Goal: Transaction & Acquisition: Purchase product/service

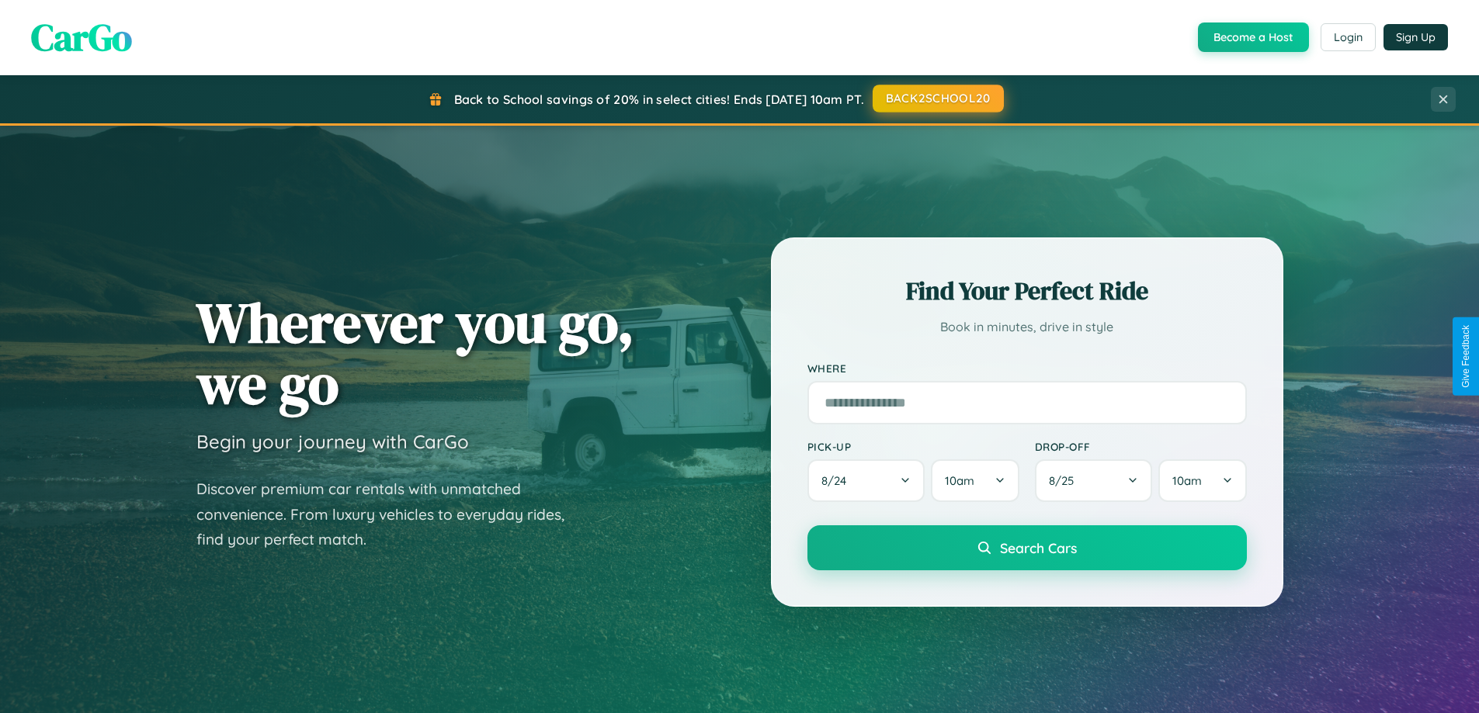
click at [937, 99] on button "BACK2SCHOOL20" at bounding box center [937, 99] width 131 height 28
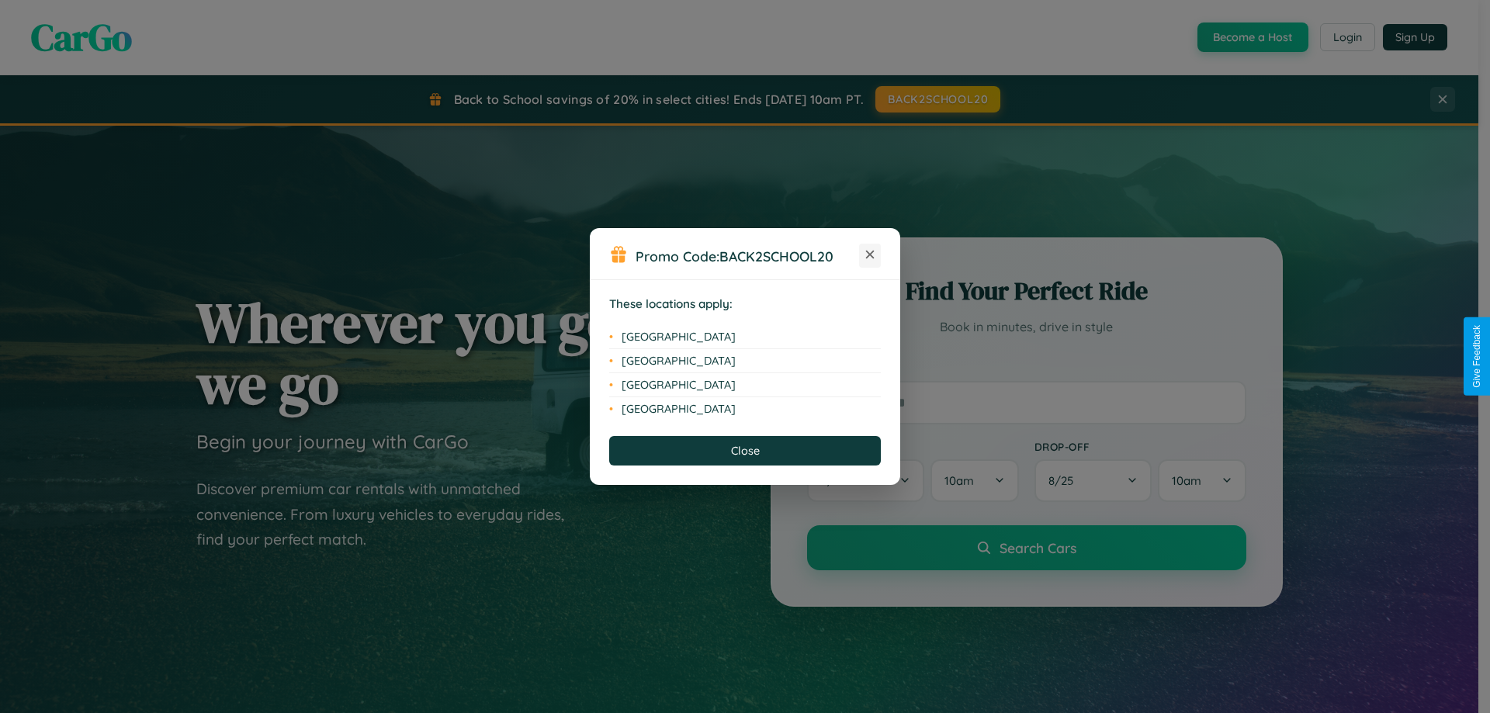
click at [870, 255] on icon at bounding box center [870, 255] width 9 height 9
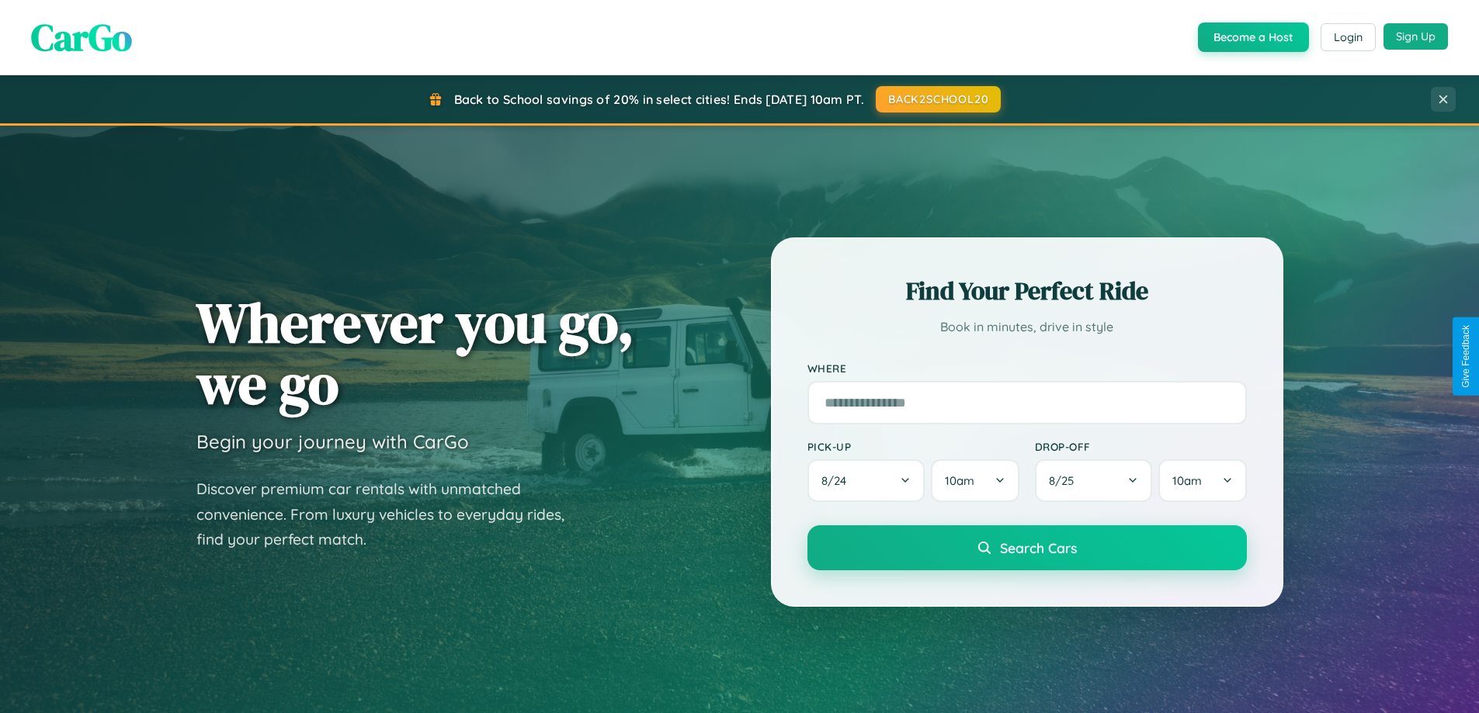
click at [1415, 36] on button "Sign Up" at bounding box center [1415, 36] width 64 height 26
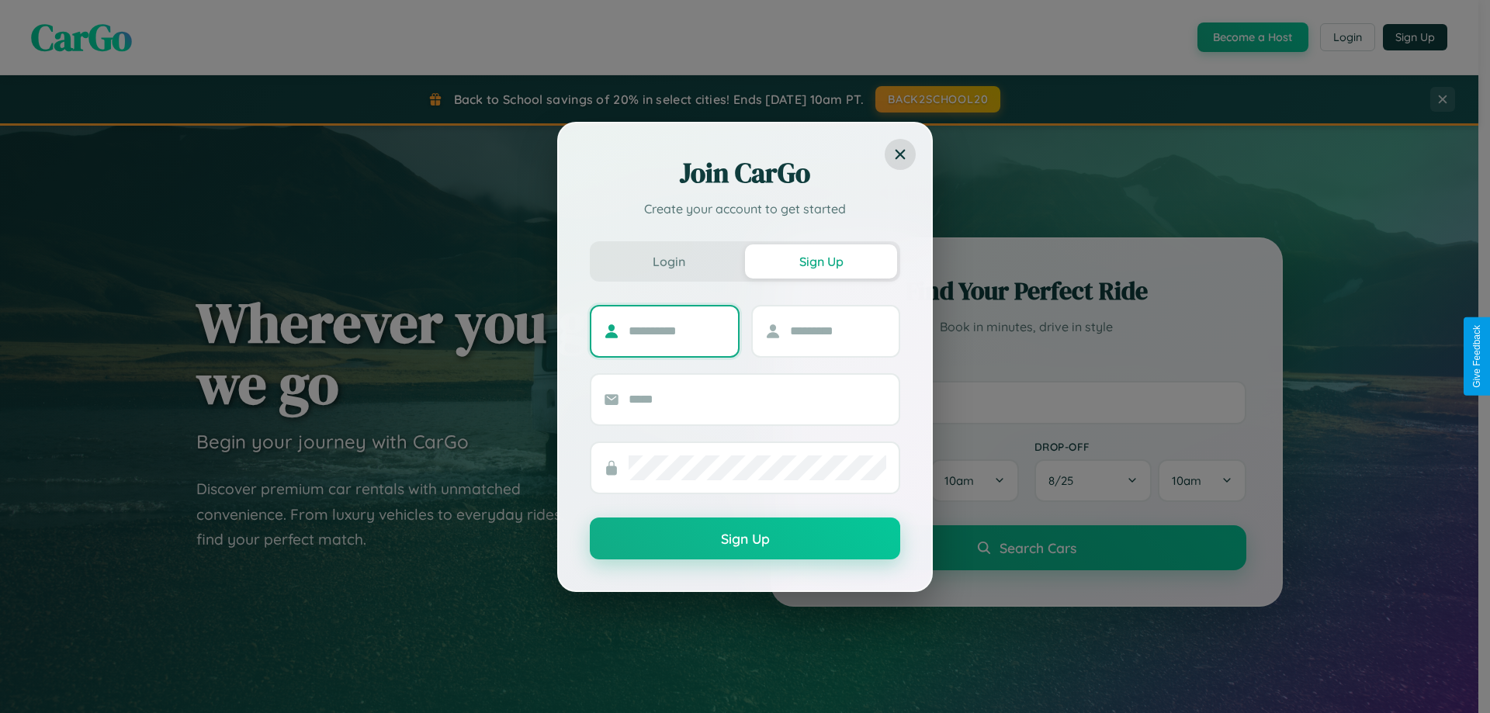
click at [677, 331] on input "text" at bounding box center [677, 331] width 97 height 25
type input "****"
click at [838, 331] on input "text" at bounding box center [838, 331] width 97 height 25
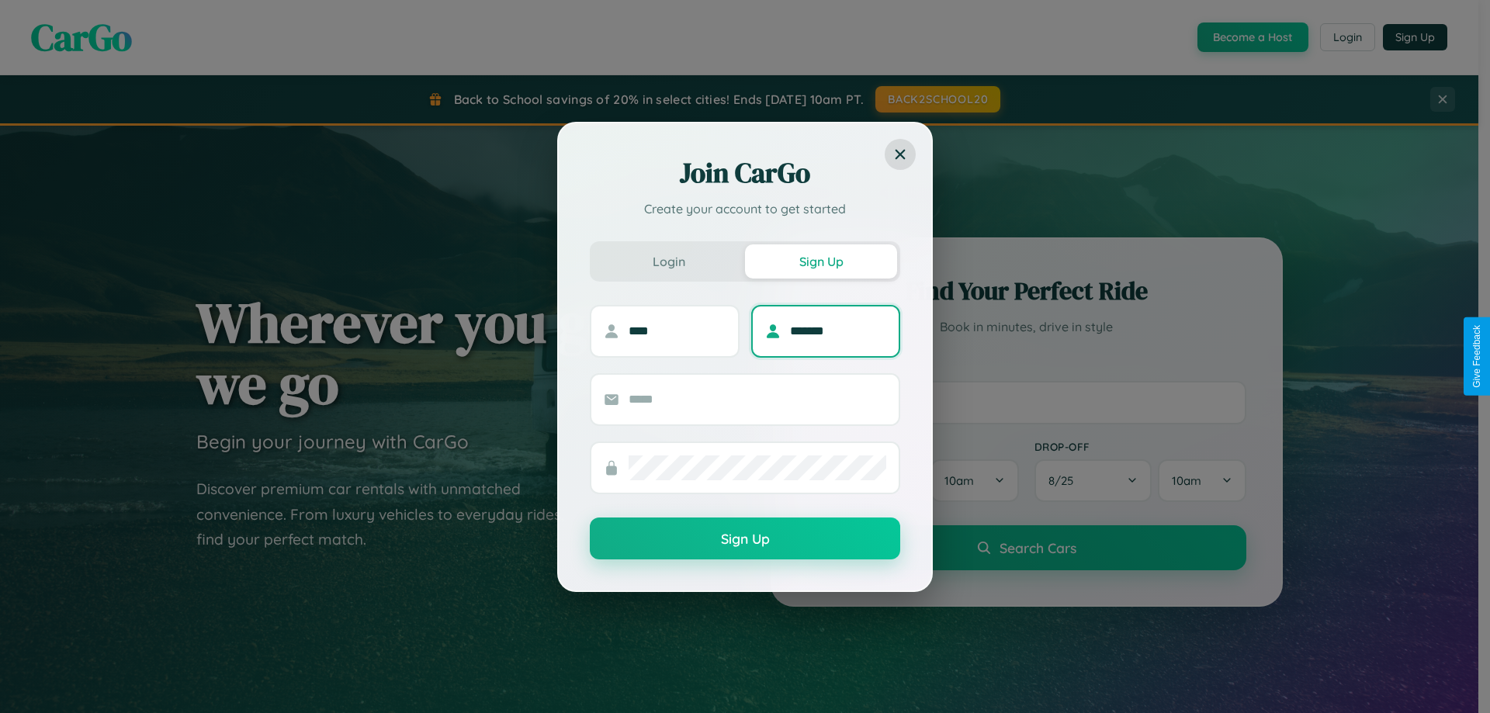
type input "*******"
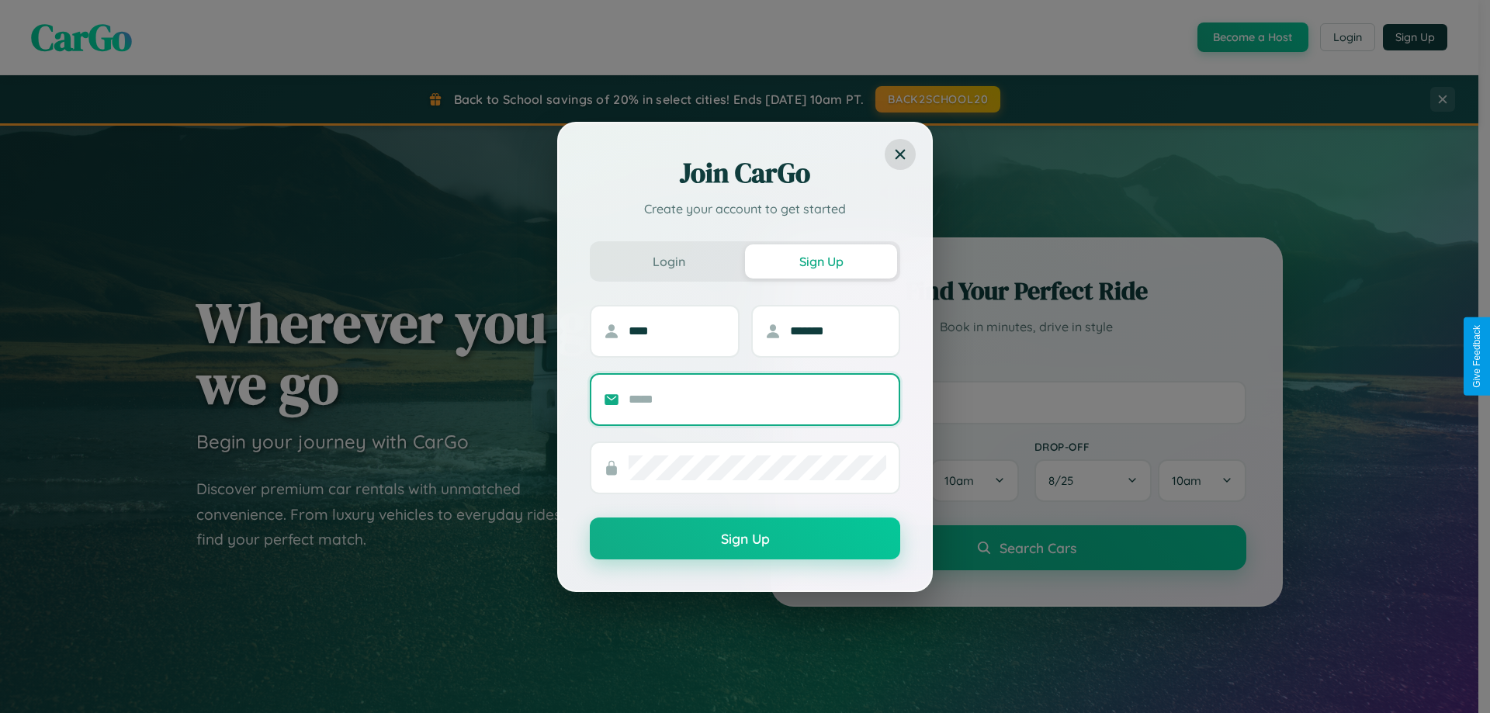
click at [758, 399] on input "text" at bounding box center [758, 399] width 258 height 25
type input "**********"
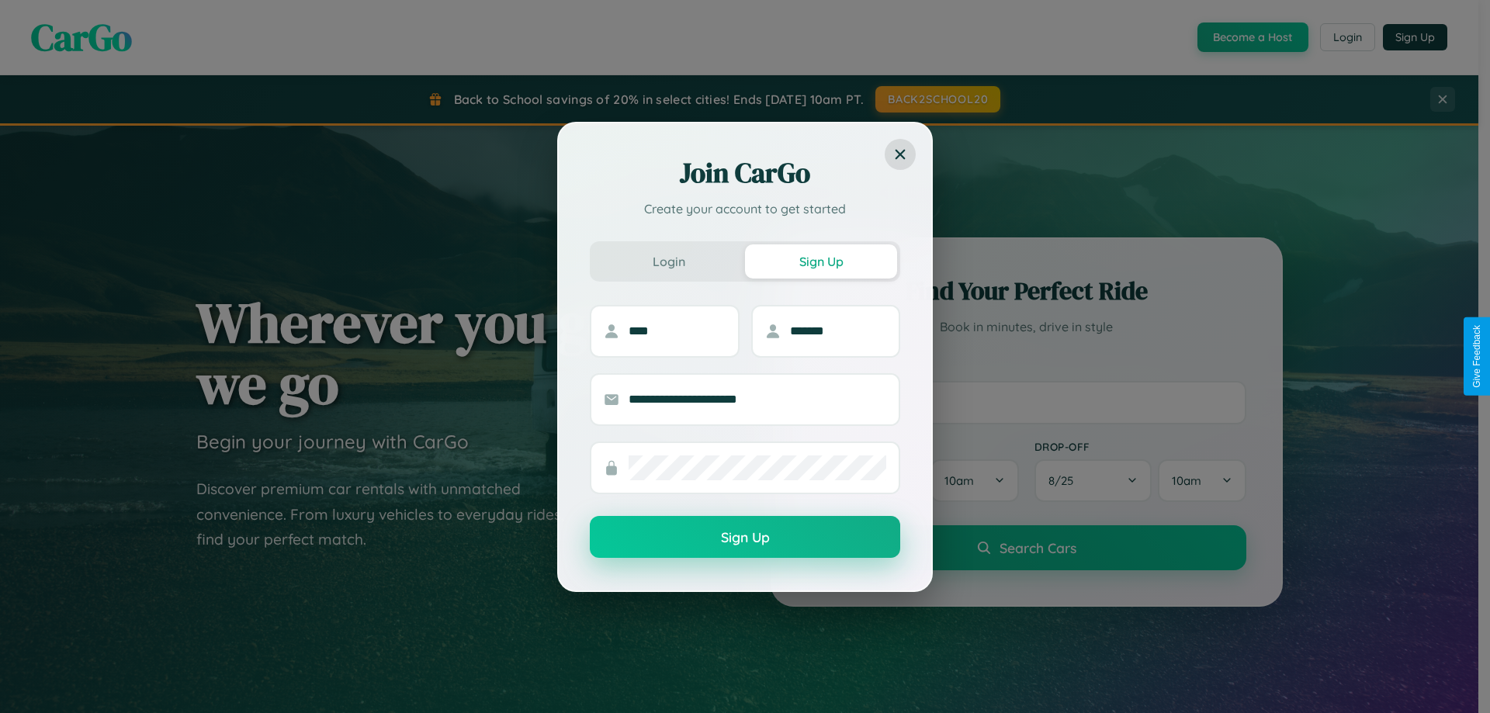
click at [745, 537] on button "Sign Up" at bounding box center [745, 537] width 310 height 42
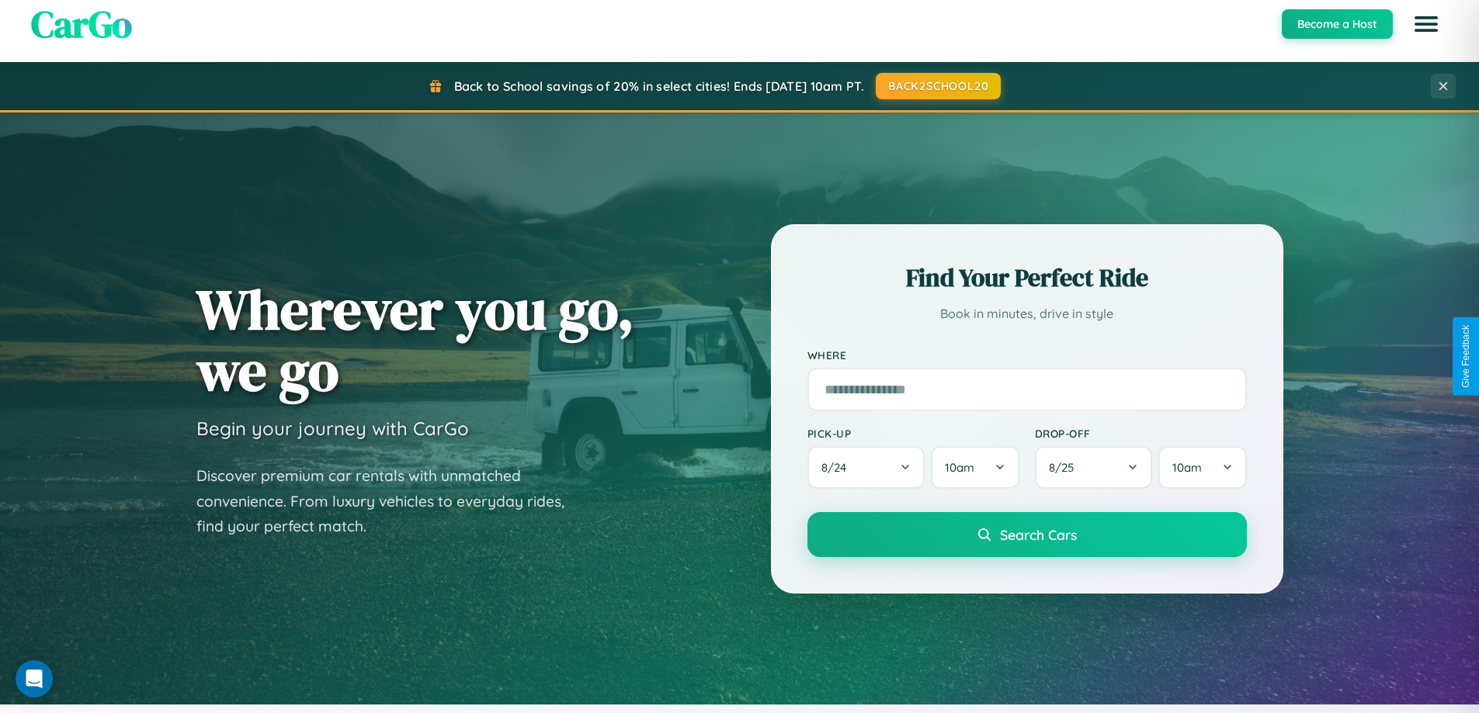
scroll to position [2987, 0]
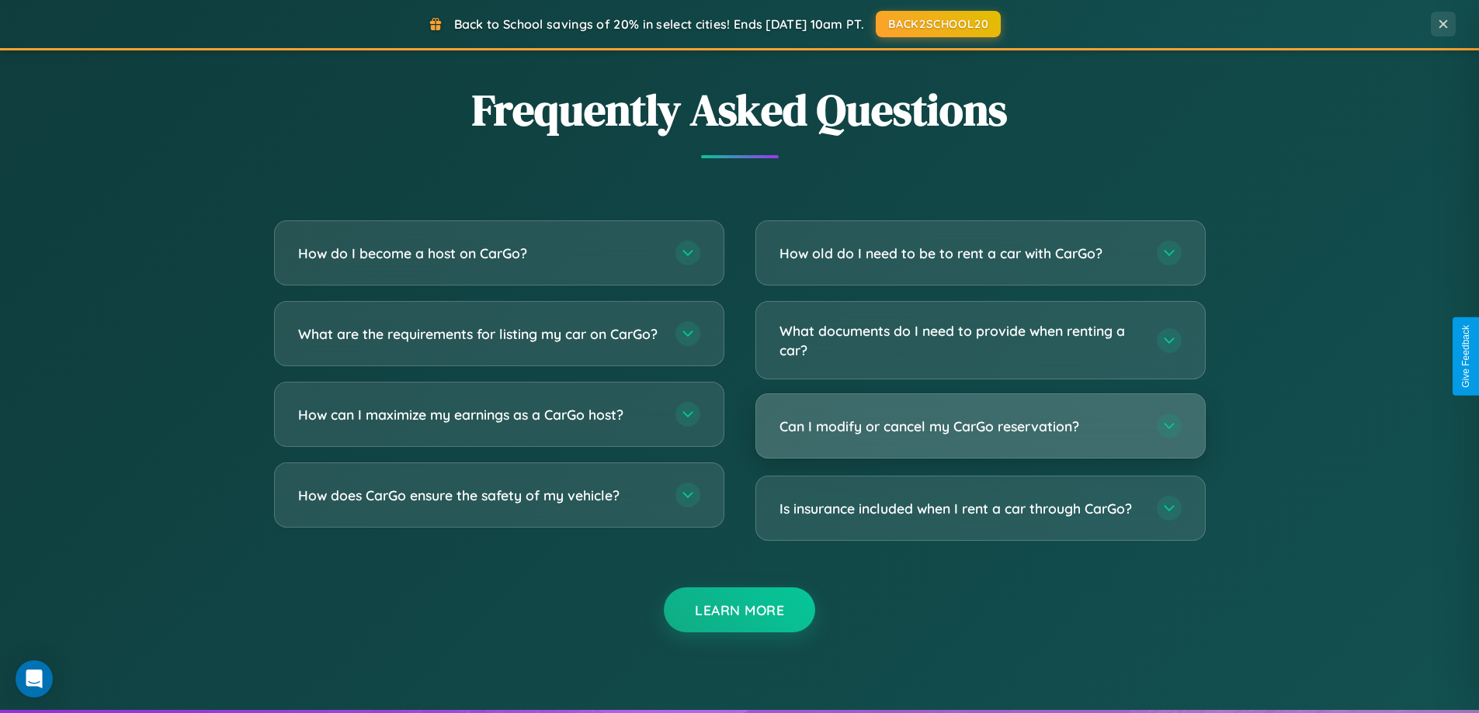
click at [980, 426] on h3 "Can I modify or cancel my CarGo reservation?" at bounding box center [960, 426] width 362 height 19
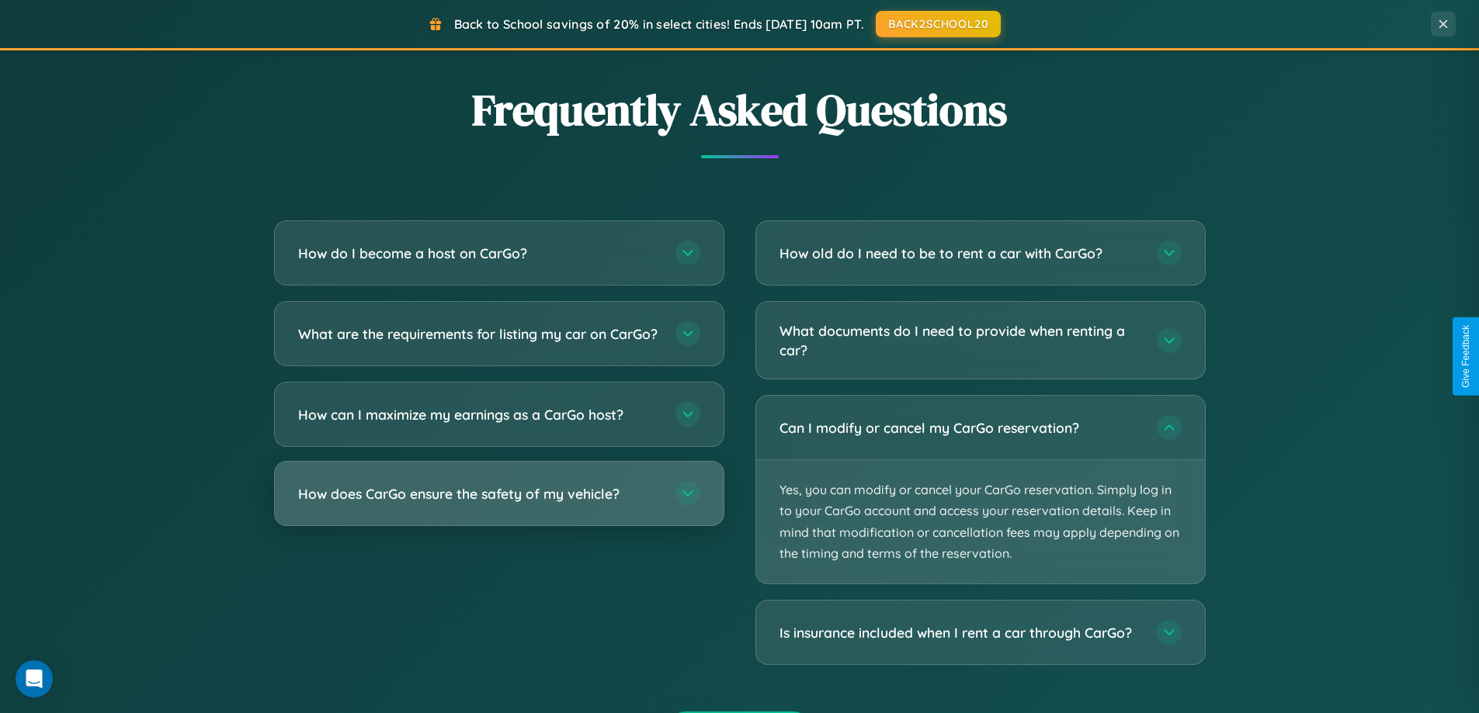
click at [498, 504] on h3 "How does CarGo ensure the safety of my vehicle?" at bounding box center [479, 493] width 362 height 19
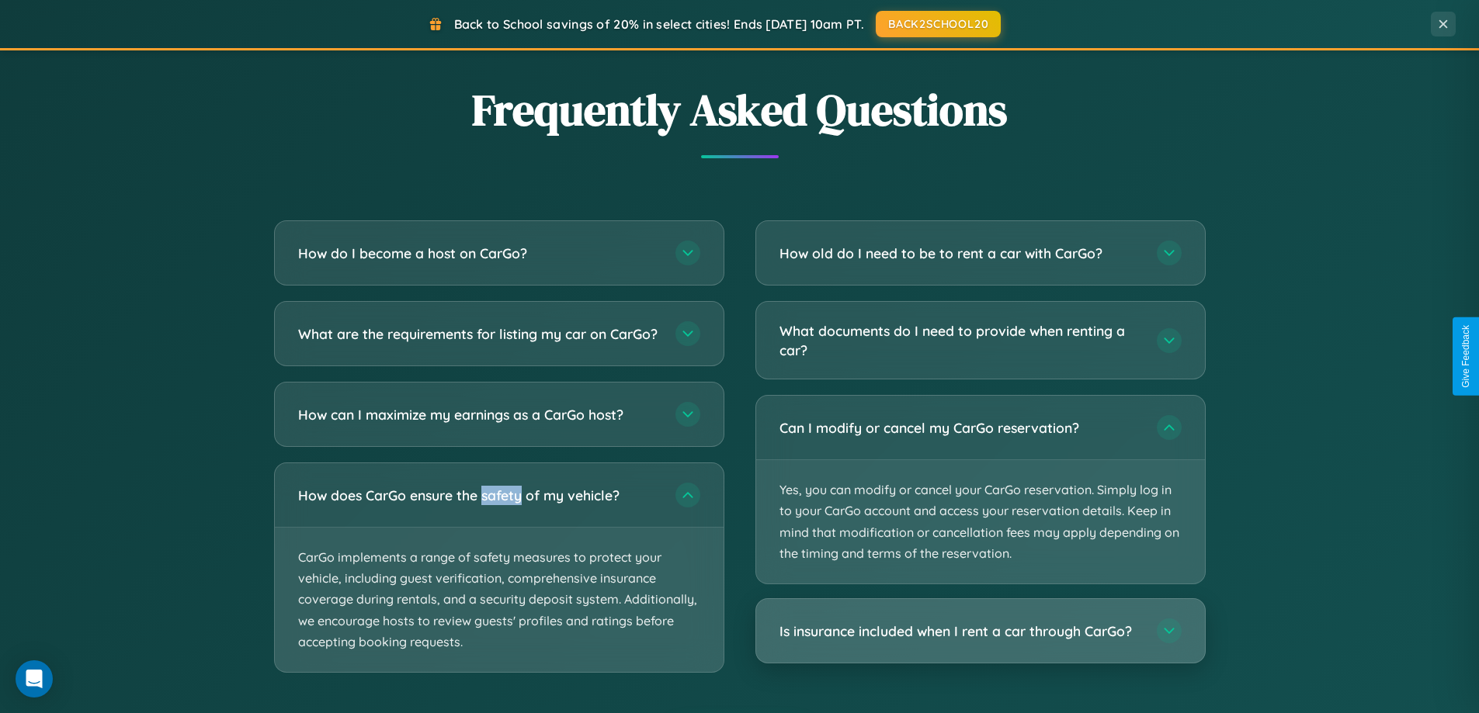
click at [980, 631] on h3 "Is insurance included when I rent a car through CarGo?" at bounding box center [960, 631] width 362 height 19
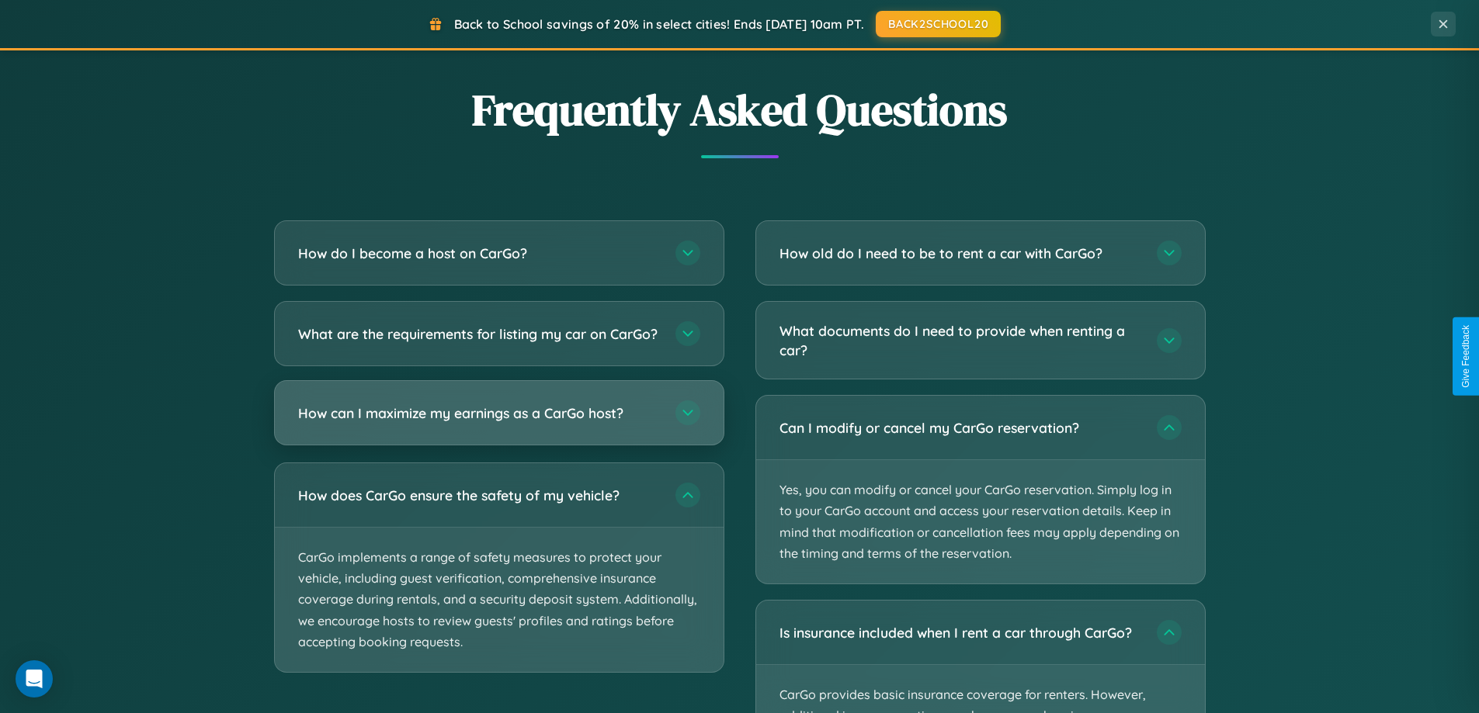
click at [498, 423] on h3 "How can I maximize my earnings as a CarGo host?" at bounding box center [479, 413] width 362 height 19
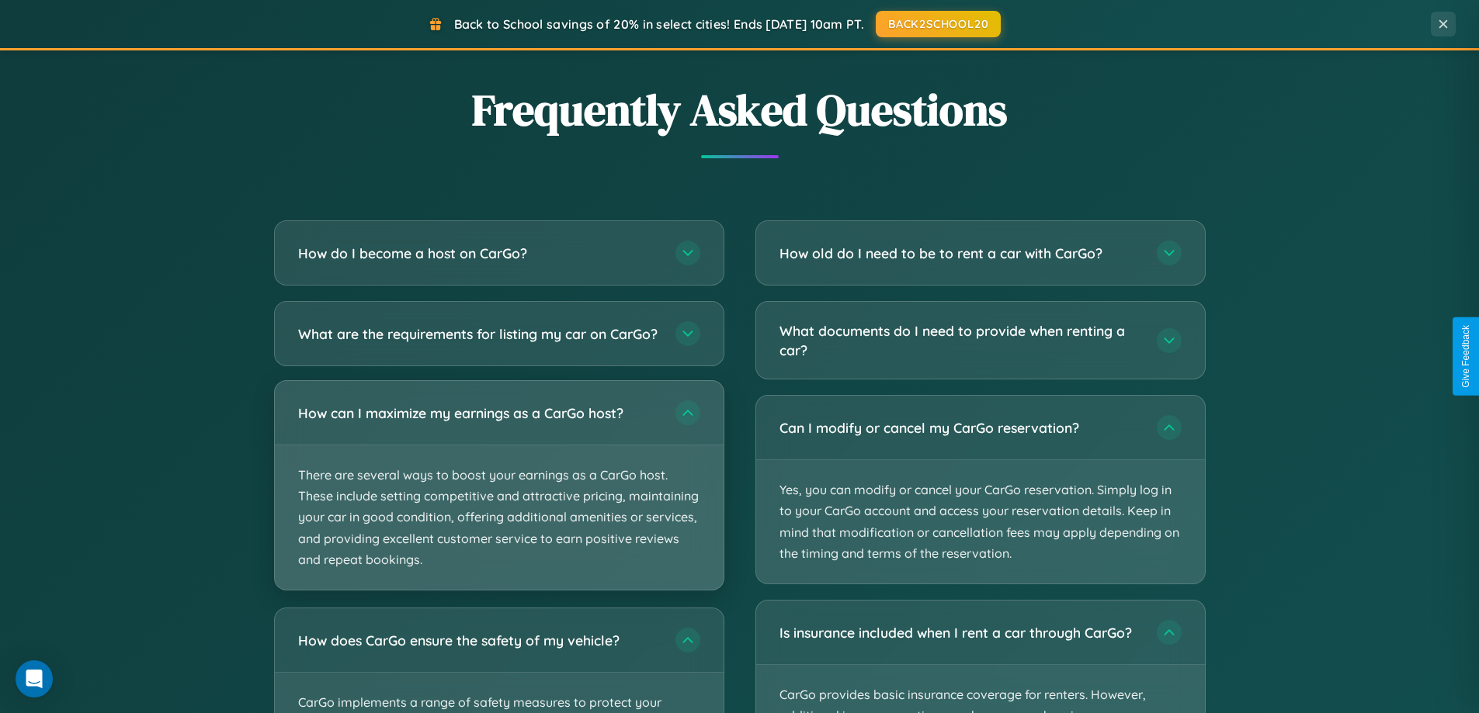
click at [498, 498] on p "There are several ways to boost your earnings as a CarGo host. These include se…" at bounding box center [499, 518] width 449 height 144
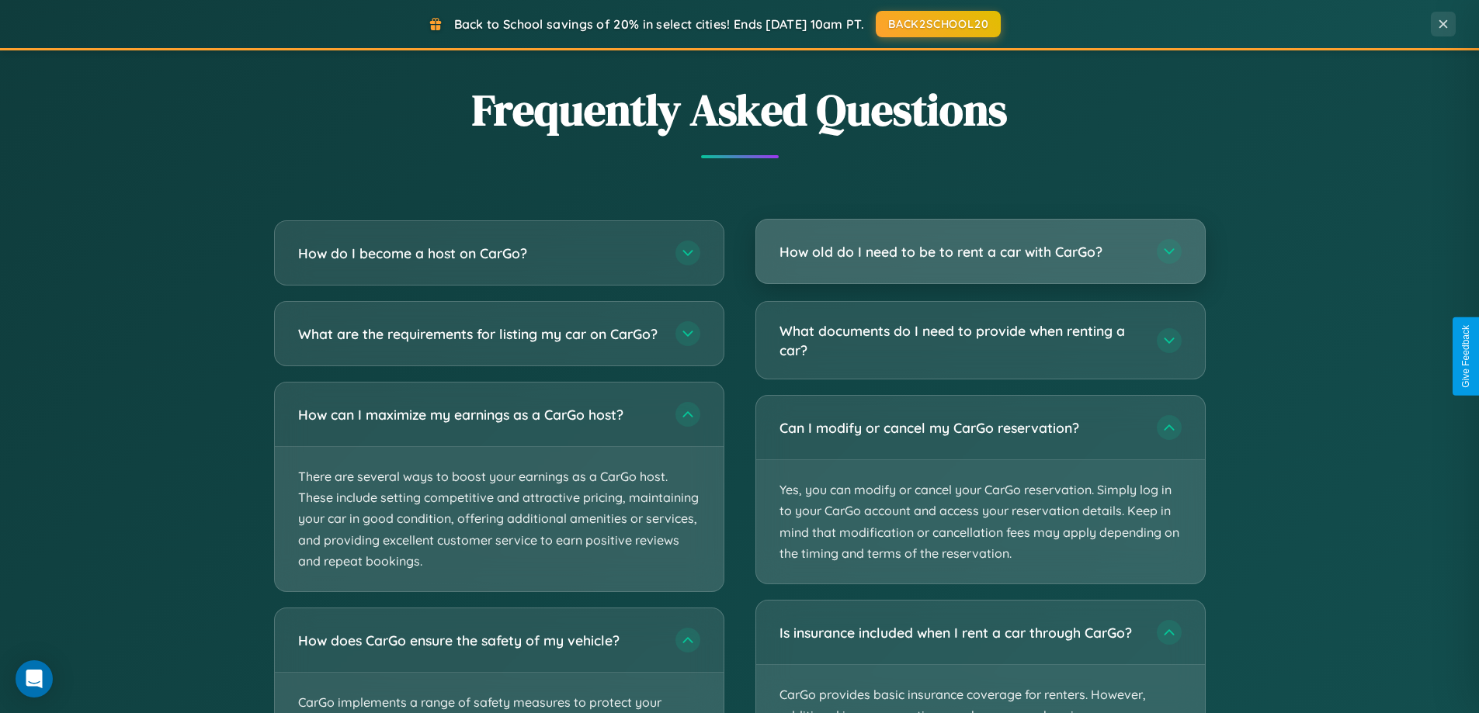
click at [980, 251] on h3 "How old do I need to be to rent a car with CarGo?" at bounding box center [960, 251] width 362 height 19
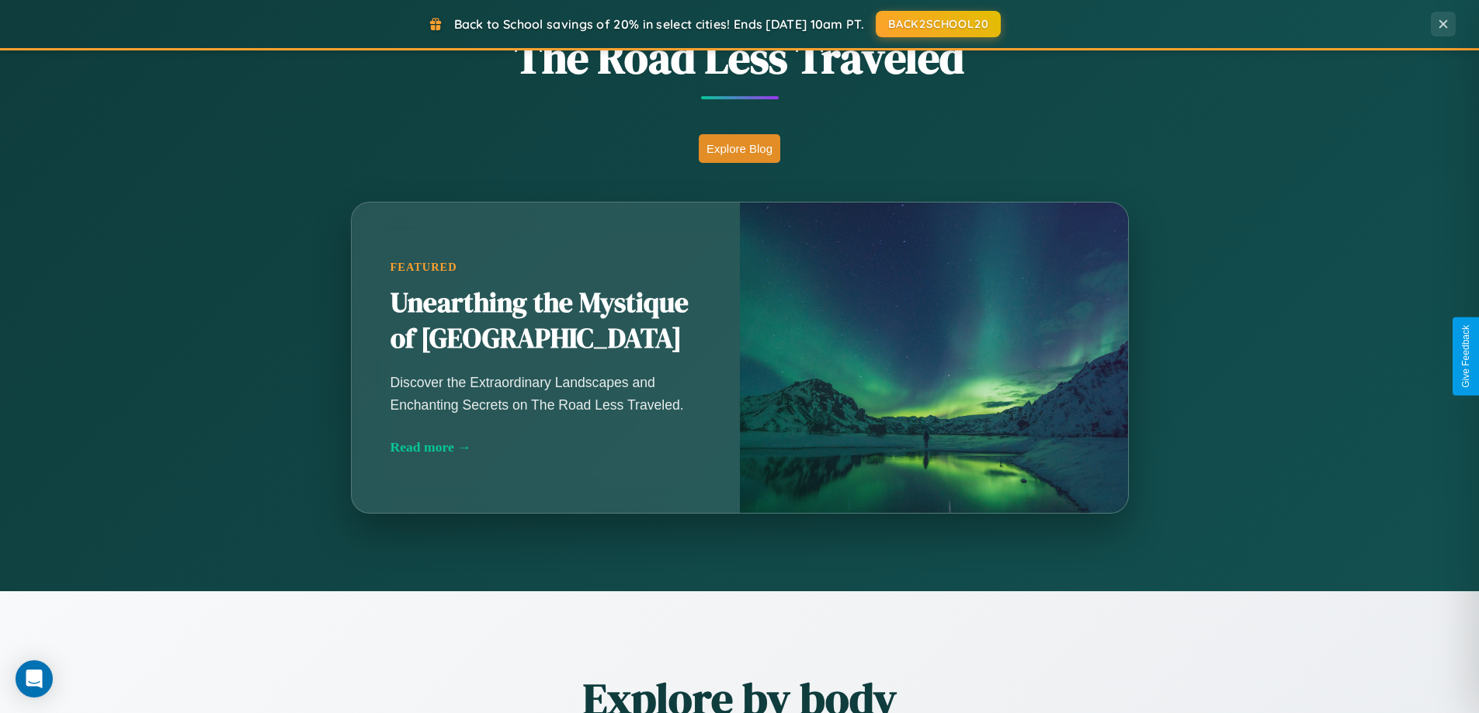
scroll to position [46, 0]
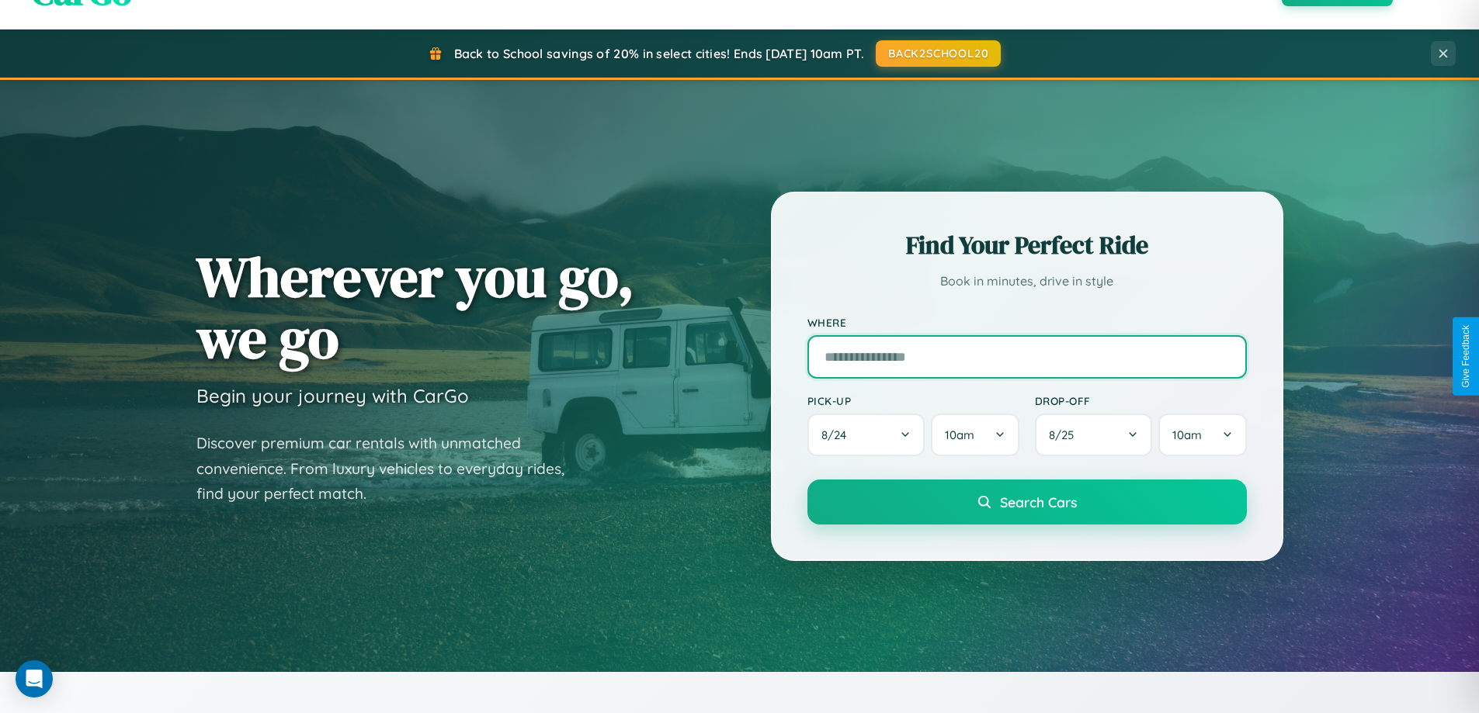
click at [1026, 356] on input "text" at bounding box center [1026, 356] width 439 height 43
type input "**********"
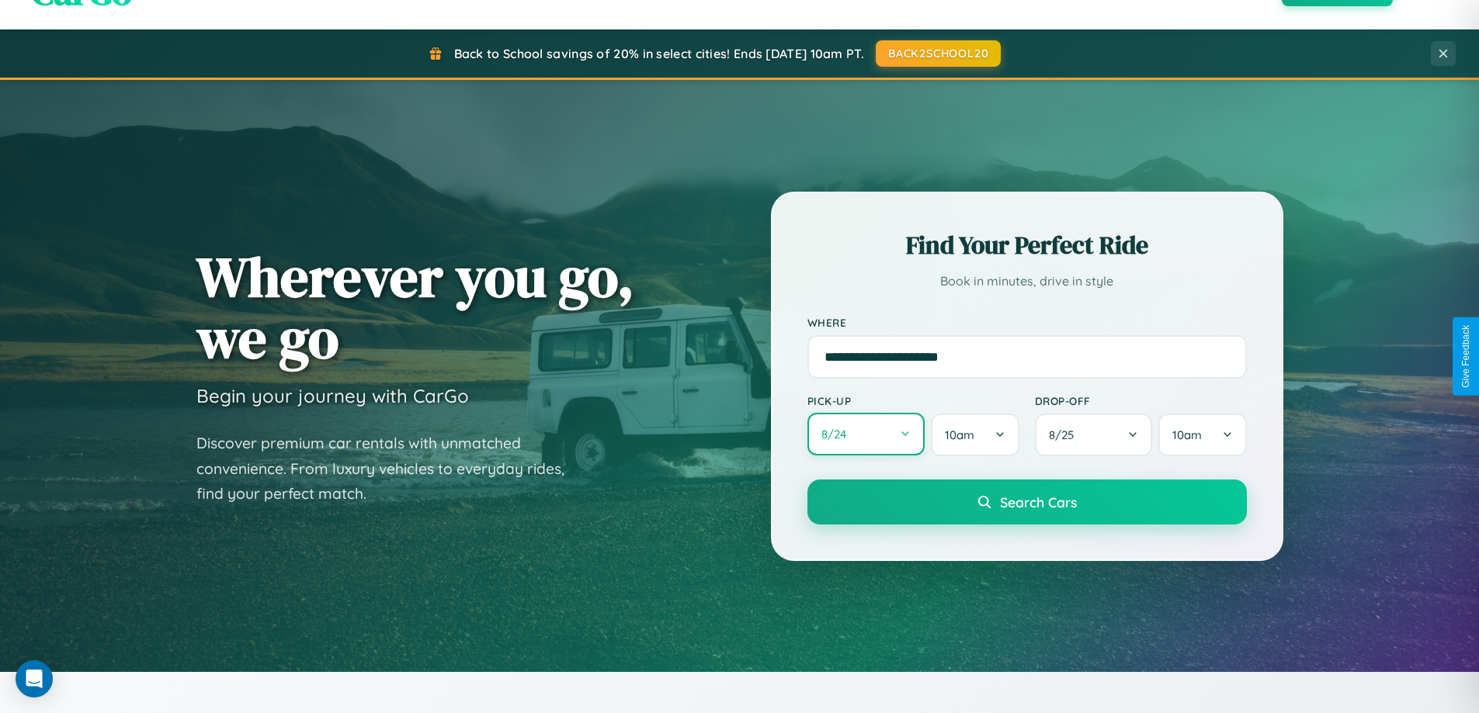
click at [865, 435] on button "8 / 24" at bounding box center [866, 434] width 118 height 43
select select "*"
select select "****"
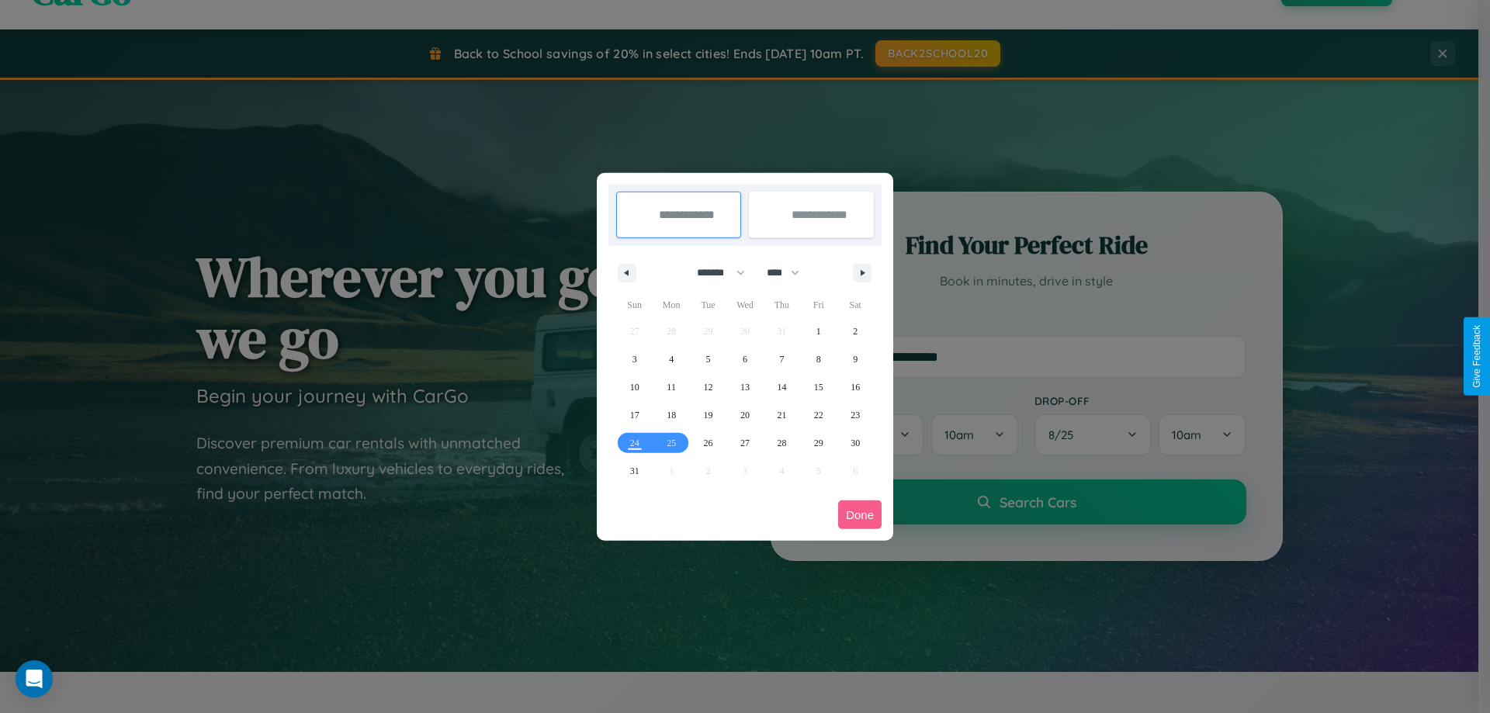
drag, startPoint x: 714, startPoint y: 272, endPoint x: 745, endPoint y: 311, distance: 49.7
click at [714, 272] on select "******* ******** ***** ***** *** **** **** ****** ********* ******* ******** **…" at bounding box center [718, 273] width 66 height 26
select select "*"
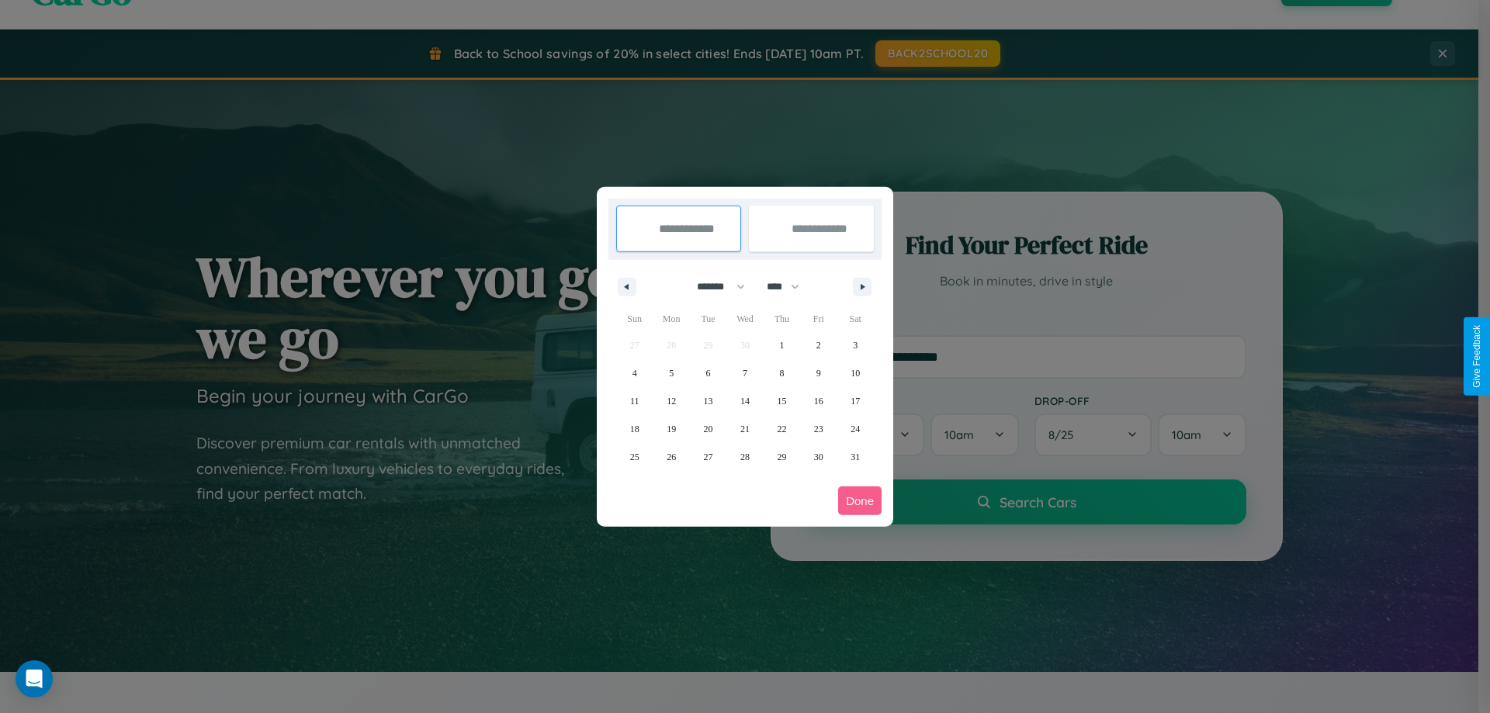
drag, startPoint x: 790, startPoint y: 286, endPoint x: 745, endPoint y: 311, distance: 51.4
click at [790, 286] on select "**** **** **** **** **** **** **** **** **** **** **** **** **** **** **** ****…" at bounding box center [782, 287] width 47 height 26
select select "****"
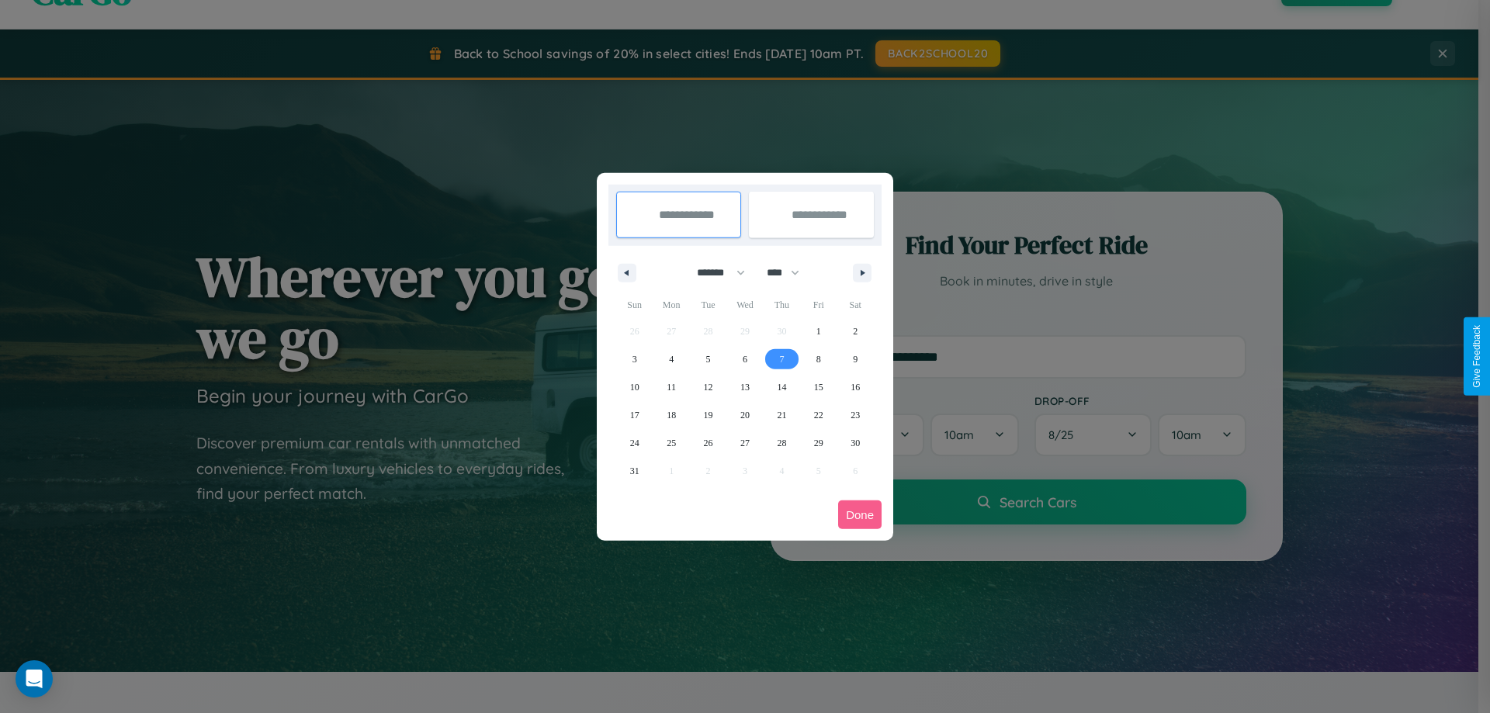
click at [782, 359] on span "7" at bounding box center [781, 359] width 5 height 28
type input "**********"
click at [855, 359] on span "9" at bounding box center [855, 359] width 5 height 28
type input "**********"
click at [860, 515] on button "Done" at bounding box center [859, 515] width 43 height 29
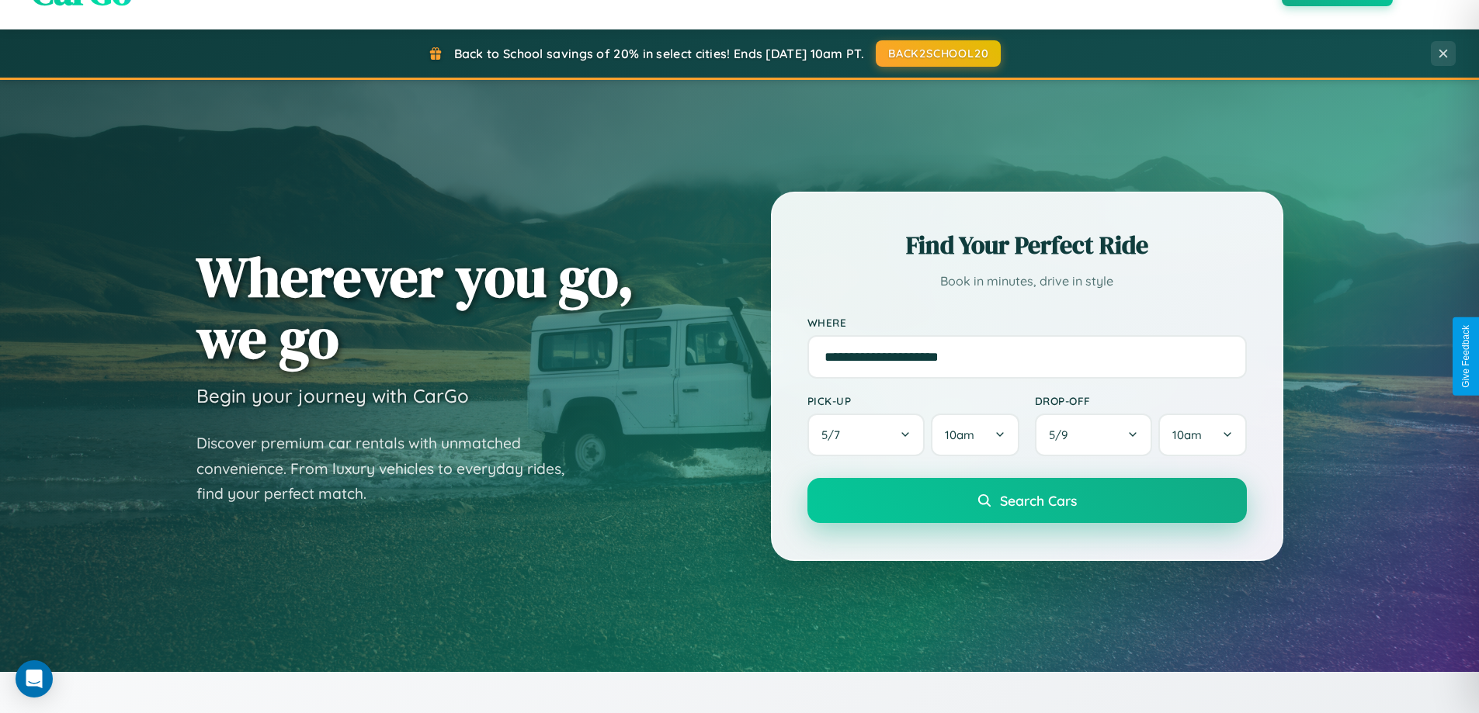
click at [1026, 501] on span "Search Cars" at bounding box center [1038, 500] width 77 height 17
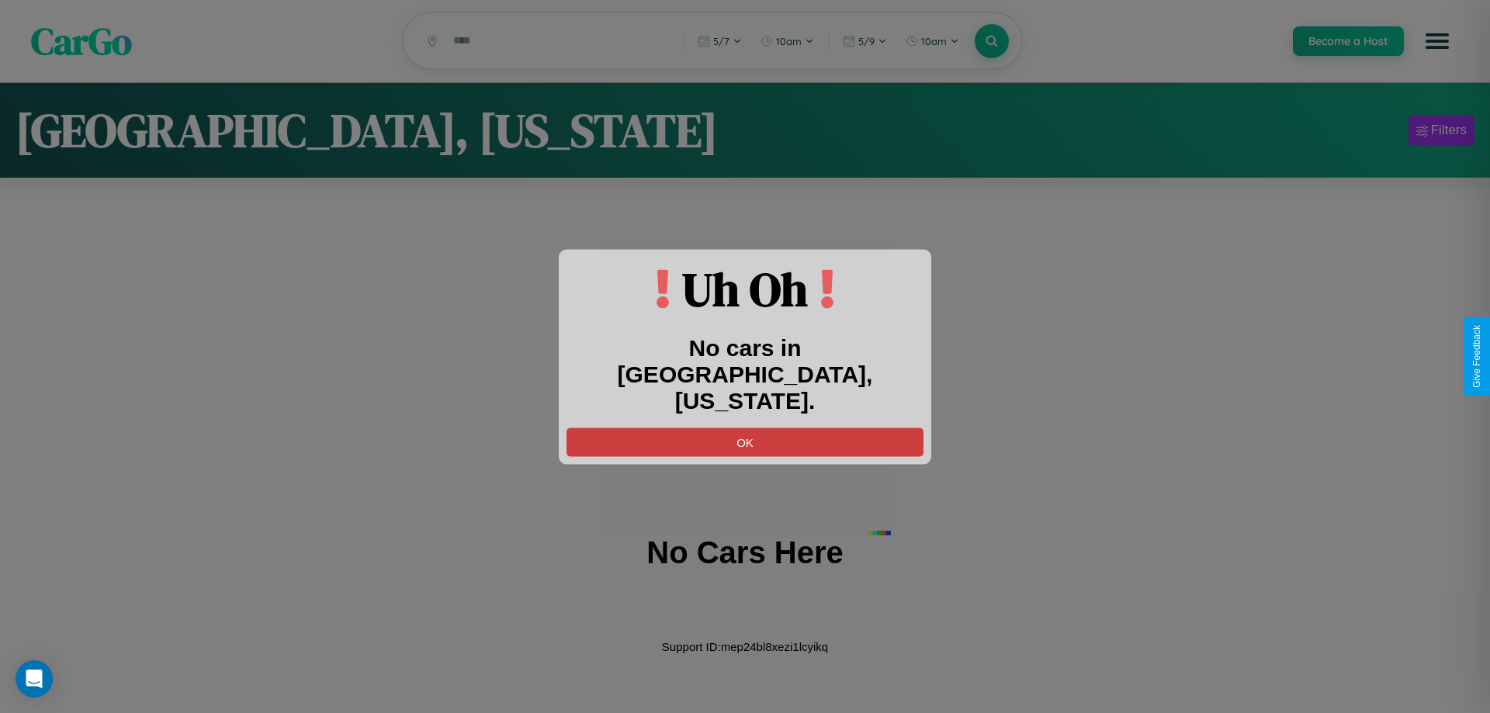
click at [745, 428] on button "OK" at bounding box center [745, 442] width 357 height 29
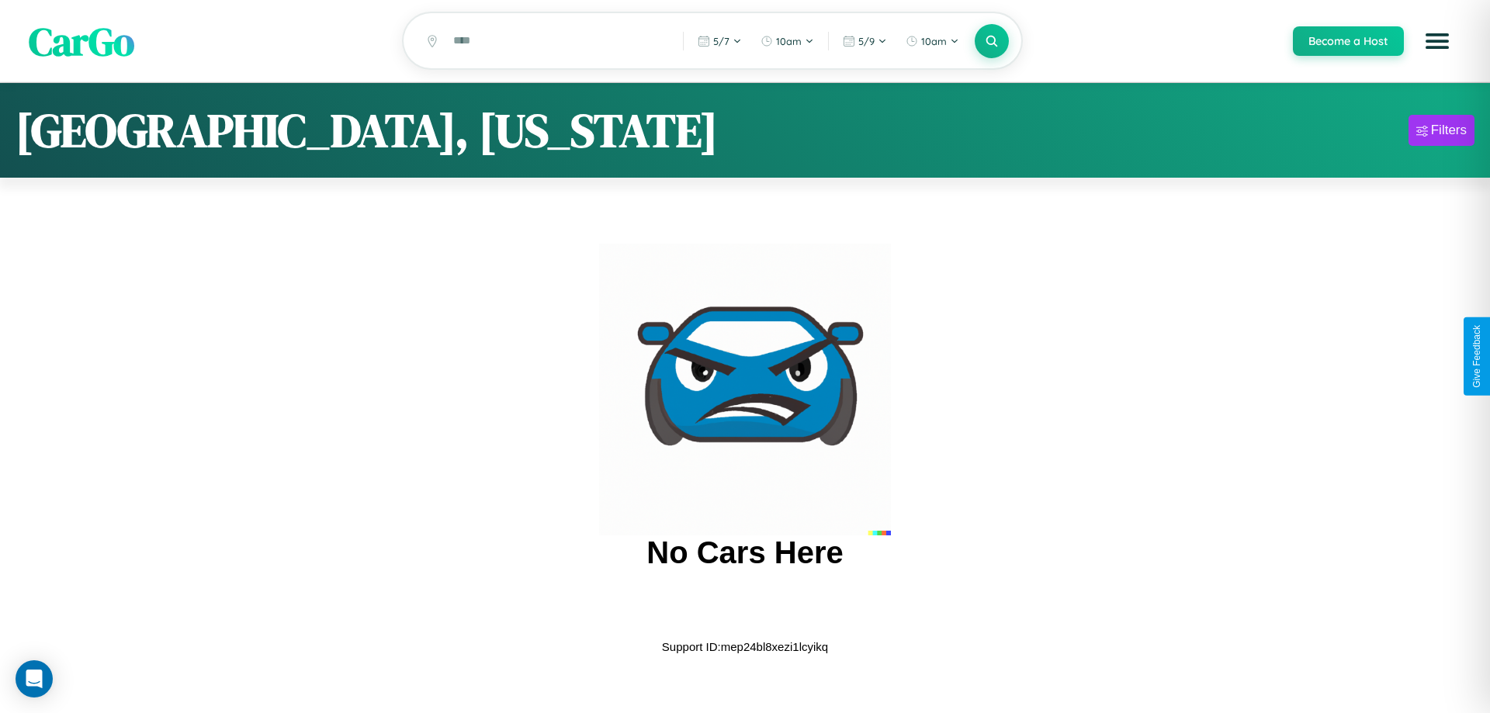
click at [81, 42] on span "CarGo" at bounding box center [82, 41] width 106 height 54
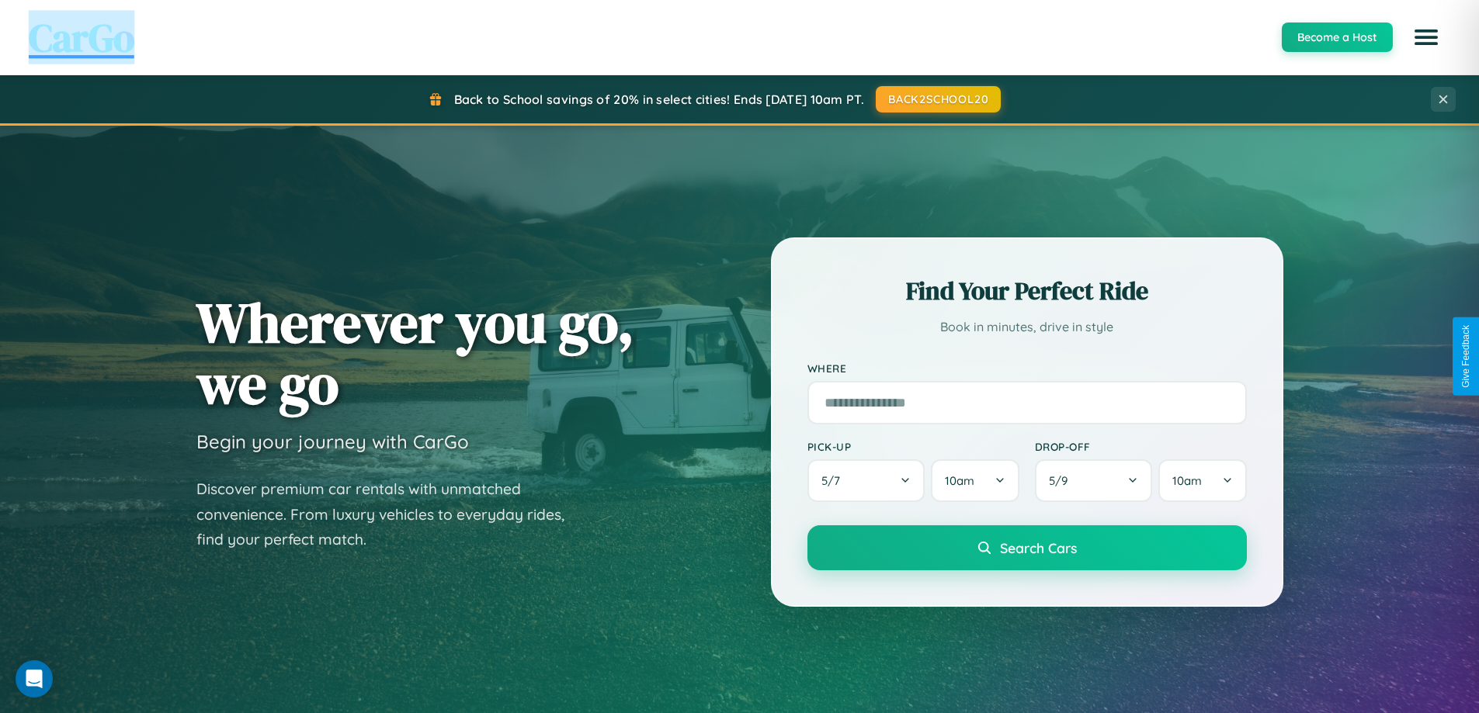
scroll to position [2494, 0]
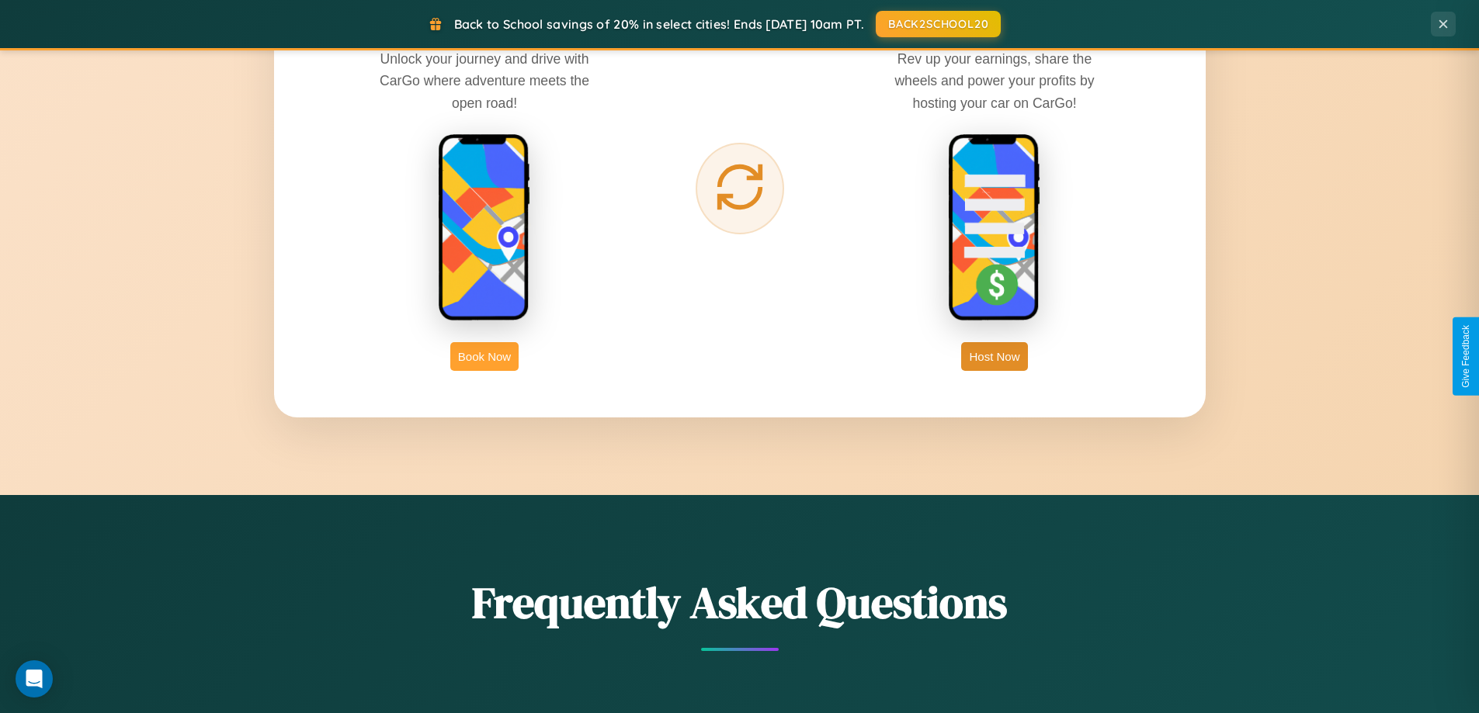
click at [484, 356] on button "Book Now" at bounding box center [484, 356] width 68 height 29
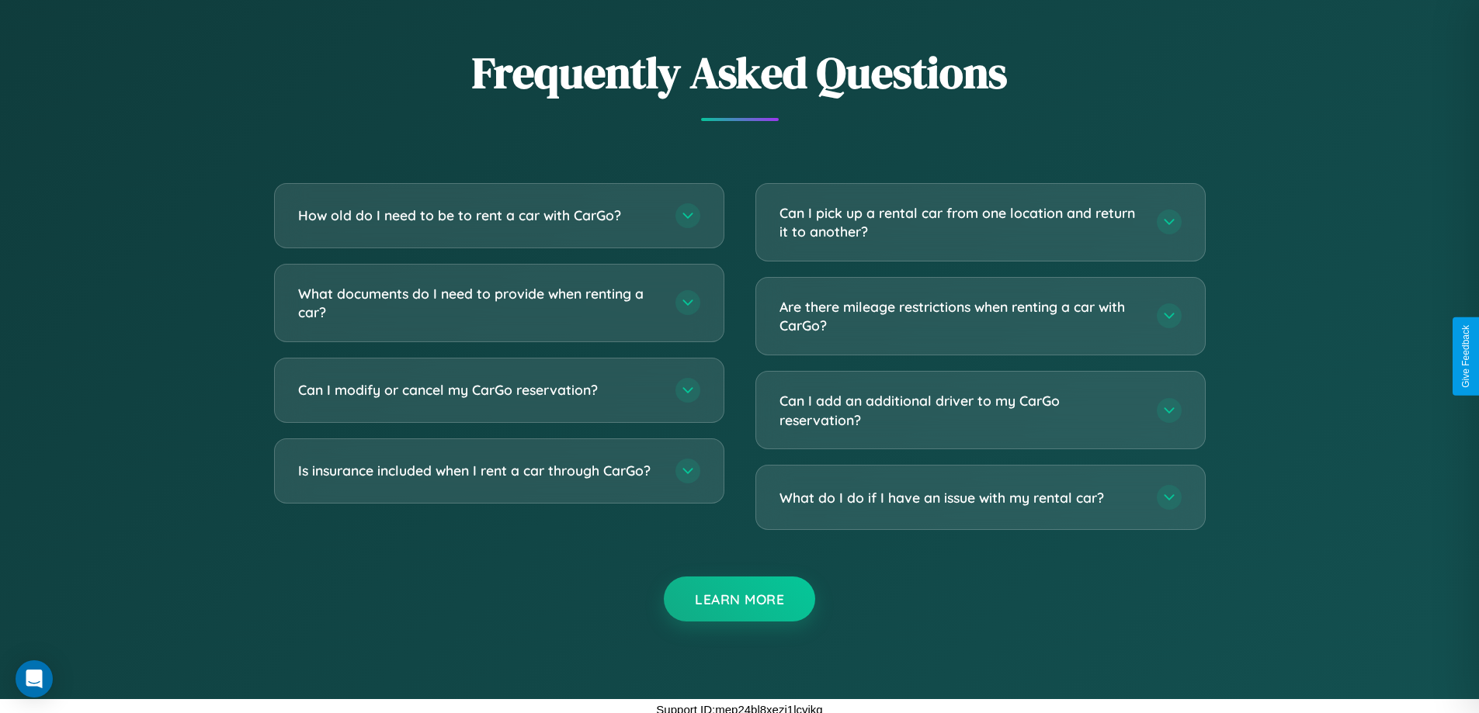
scroll to position [1294, 0]
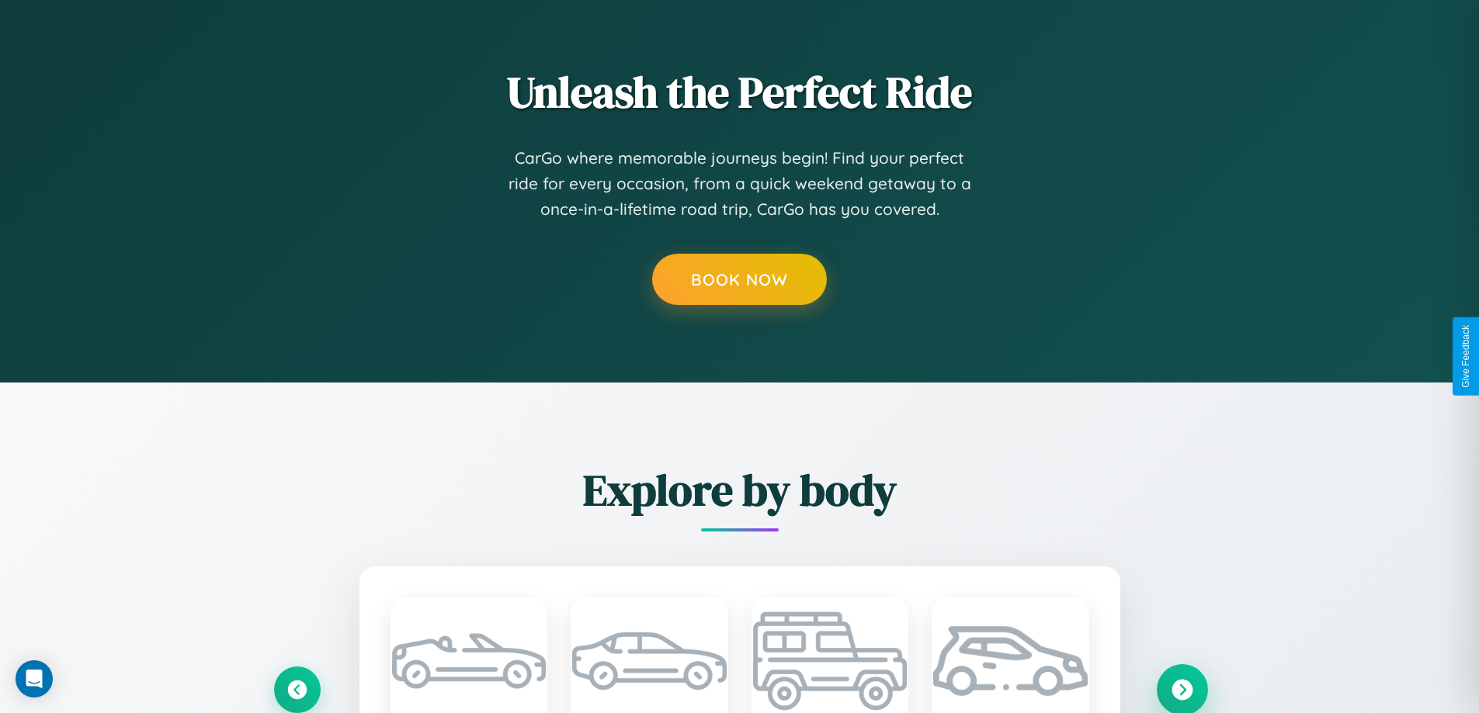
click at [1181, 688] on icon at bounding box center [1181, 689] width 21 height 21
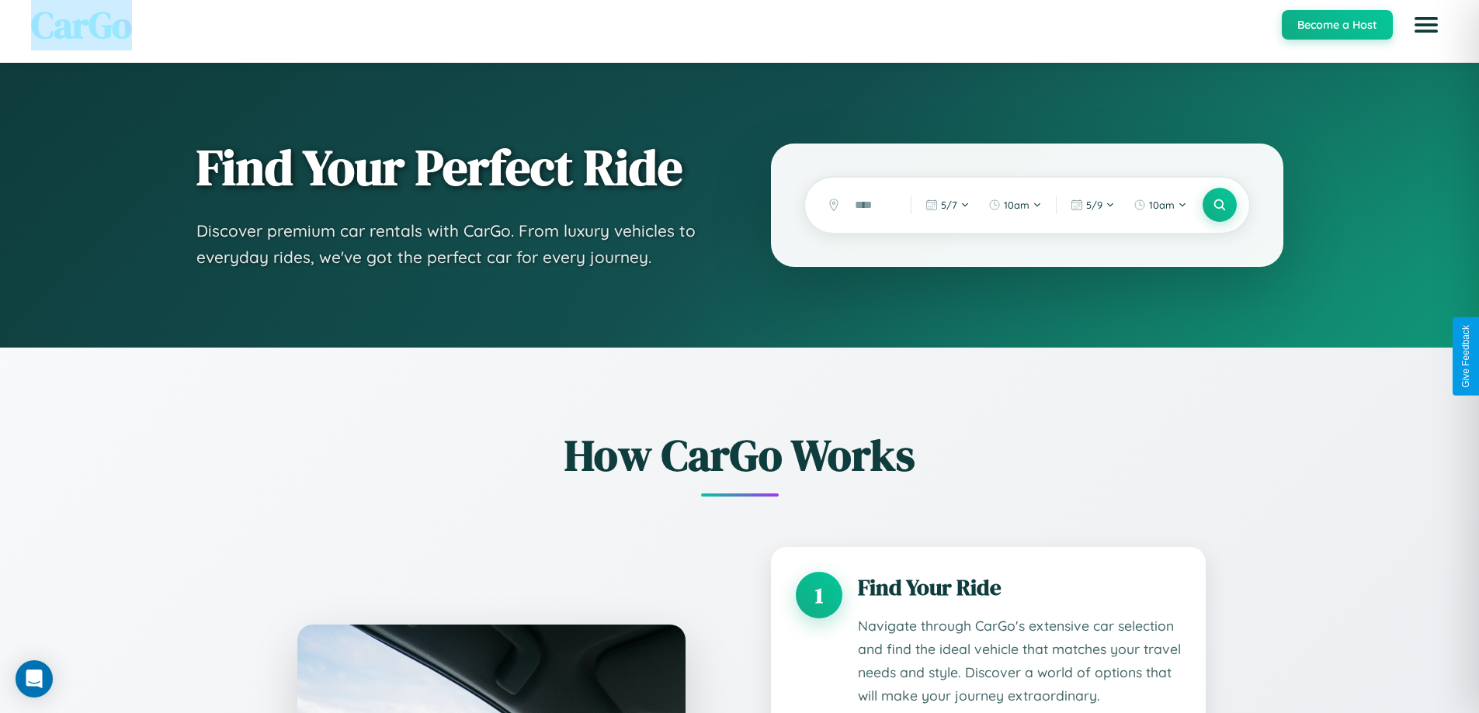
scroll to position [2506, 0]
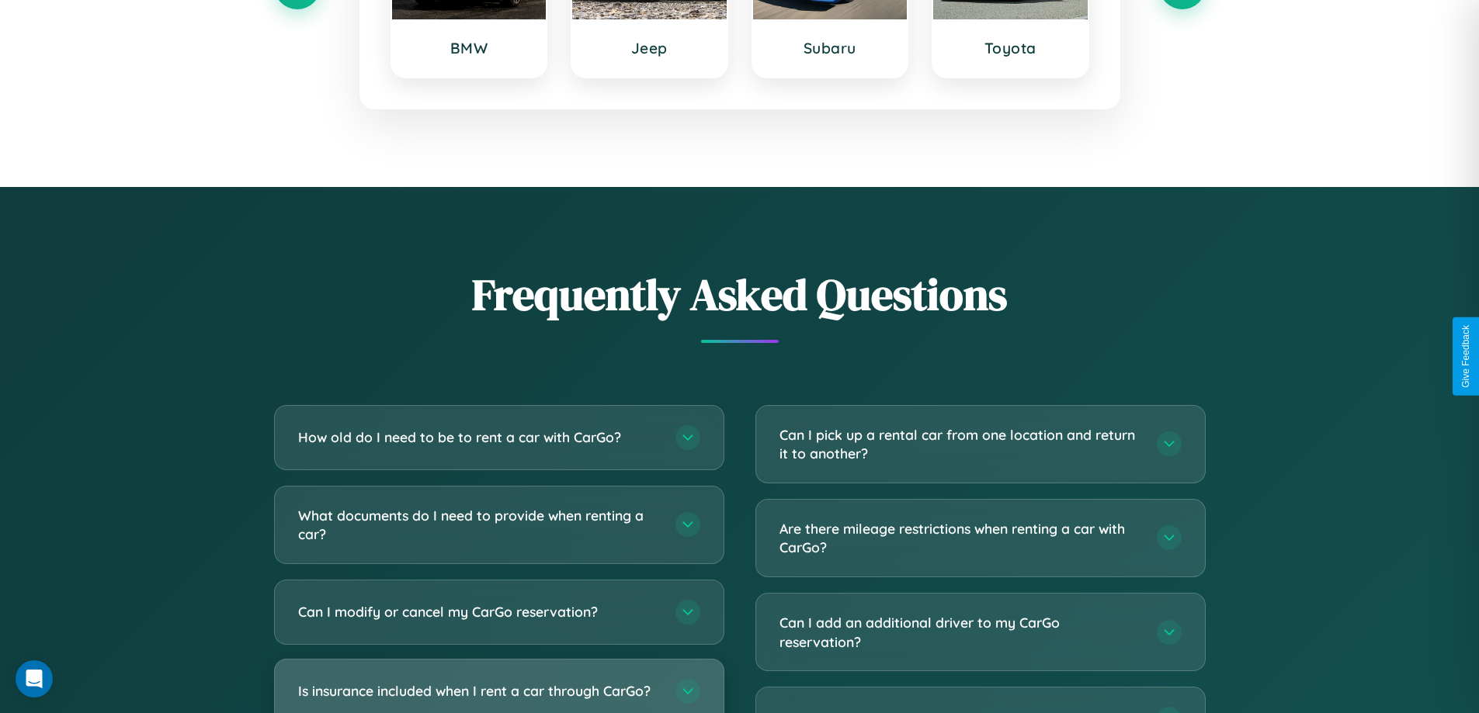
click at [498, 686] on h3 "Is insurance included when I rent a car through CarGo?" at bounding box center [479, 690] width 362 height 19
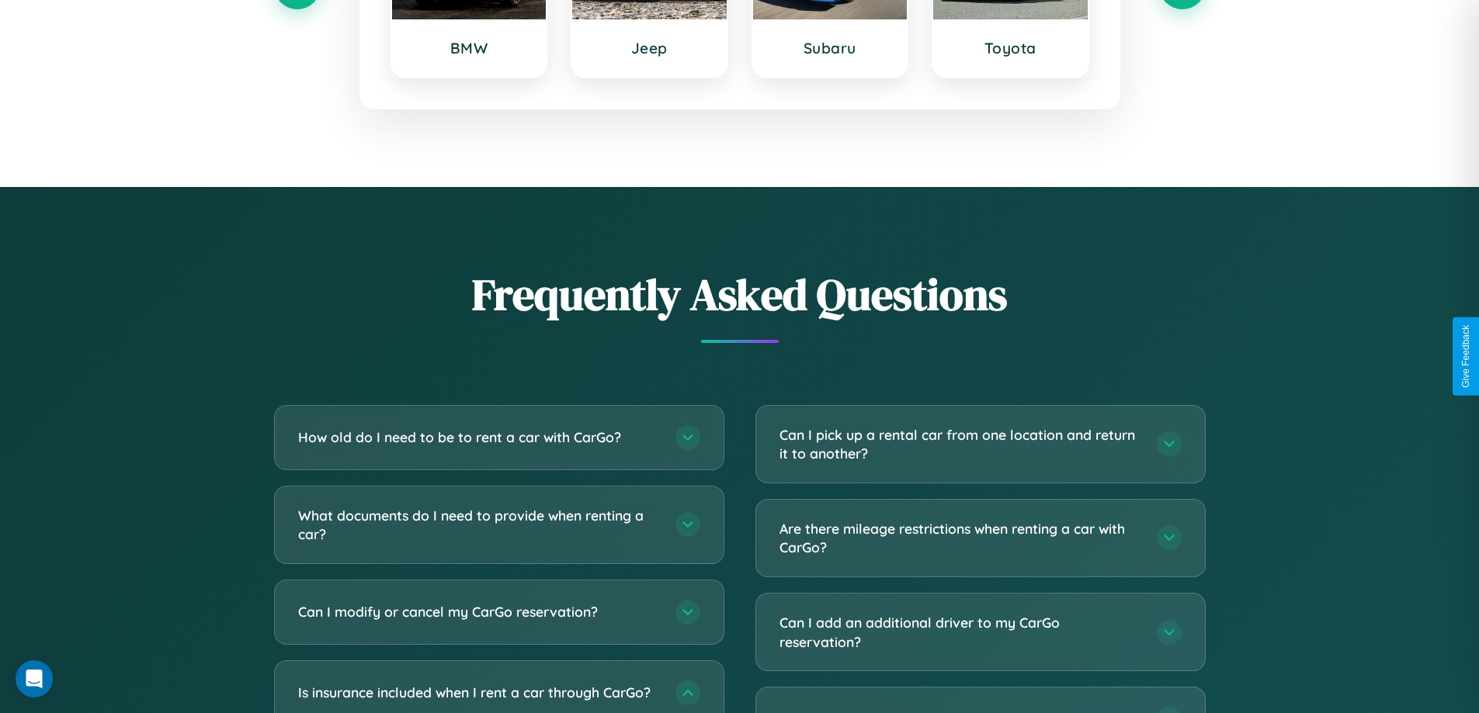
scroll to position [1294, 0]
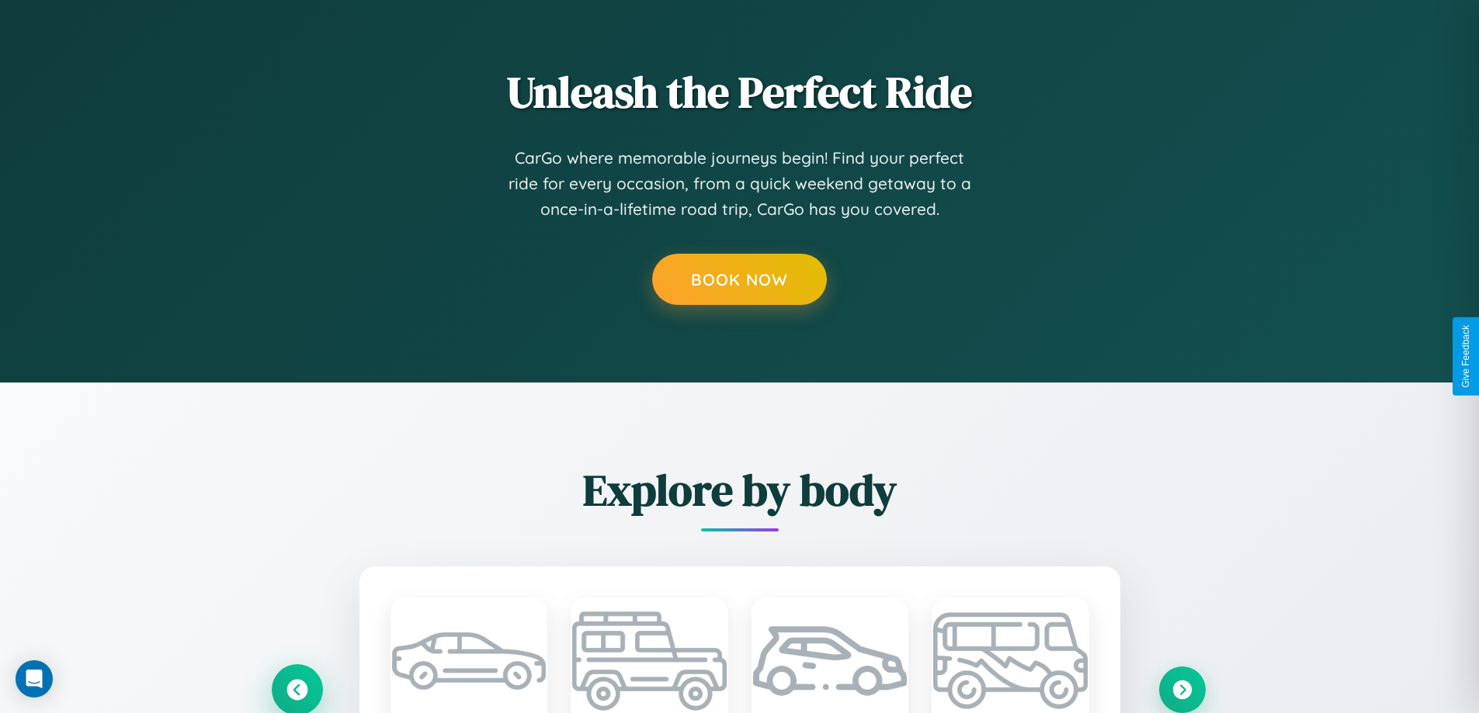
click at [297, 689] on icon at bounding box center [296, 689] width 21 height 21
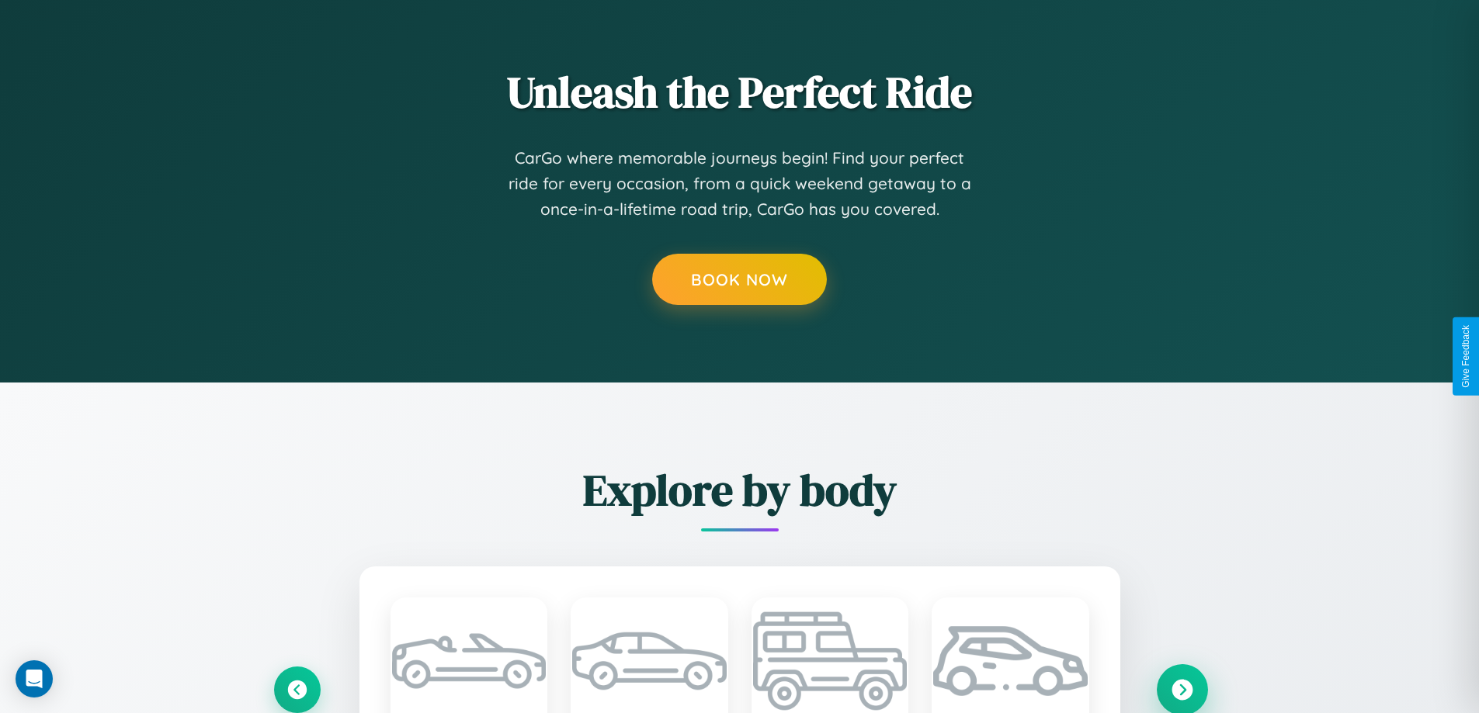
click at [1181, 688] on icon at bounding box center [1181, 689] width 21 height 21
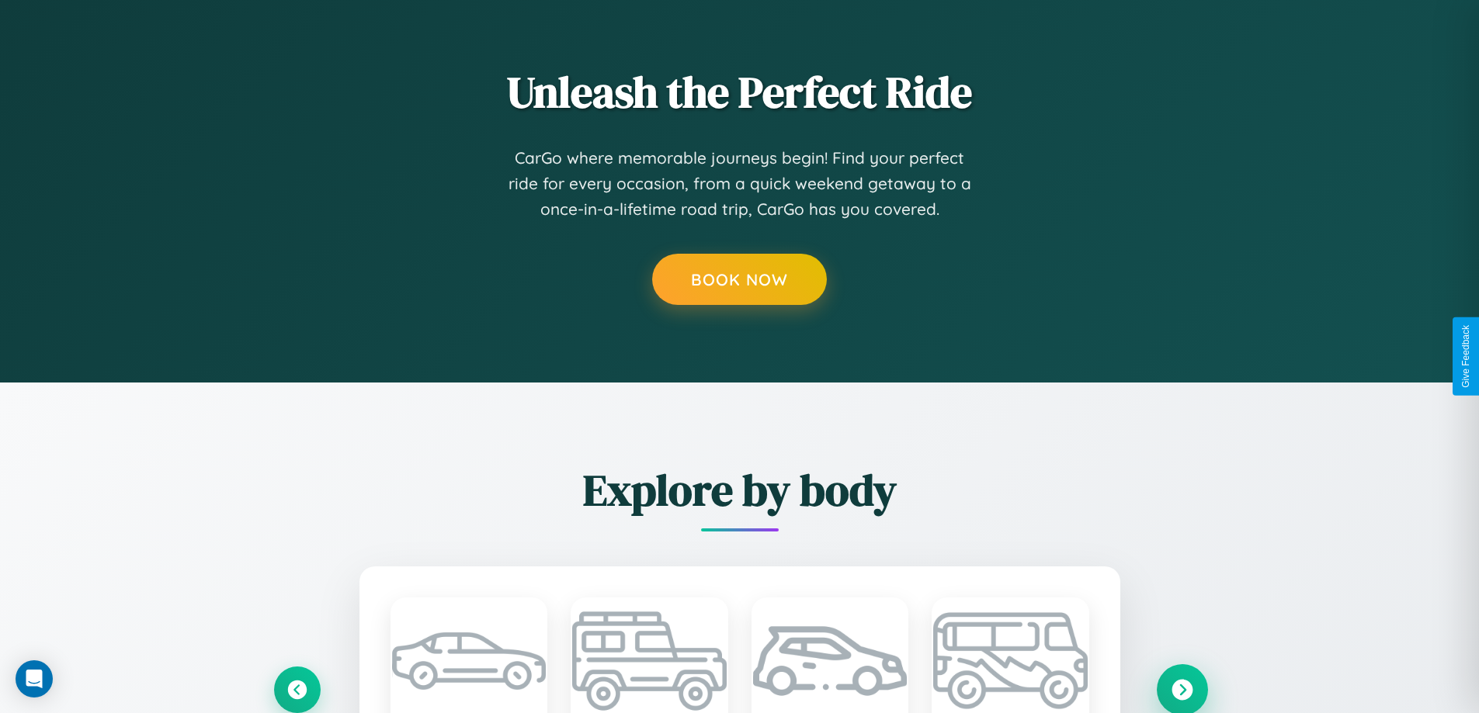
scroll to position [0, 0]
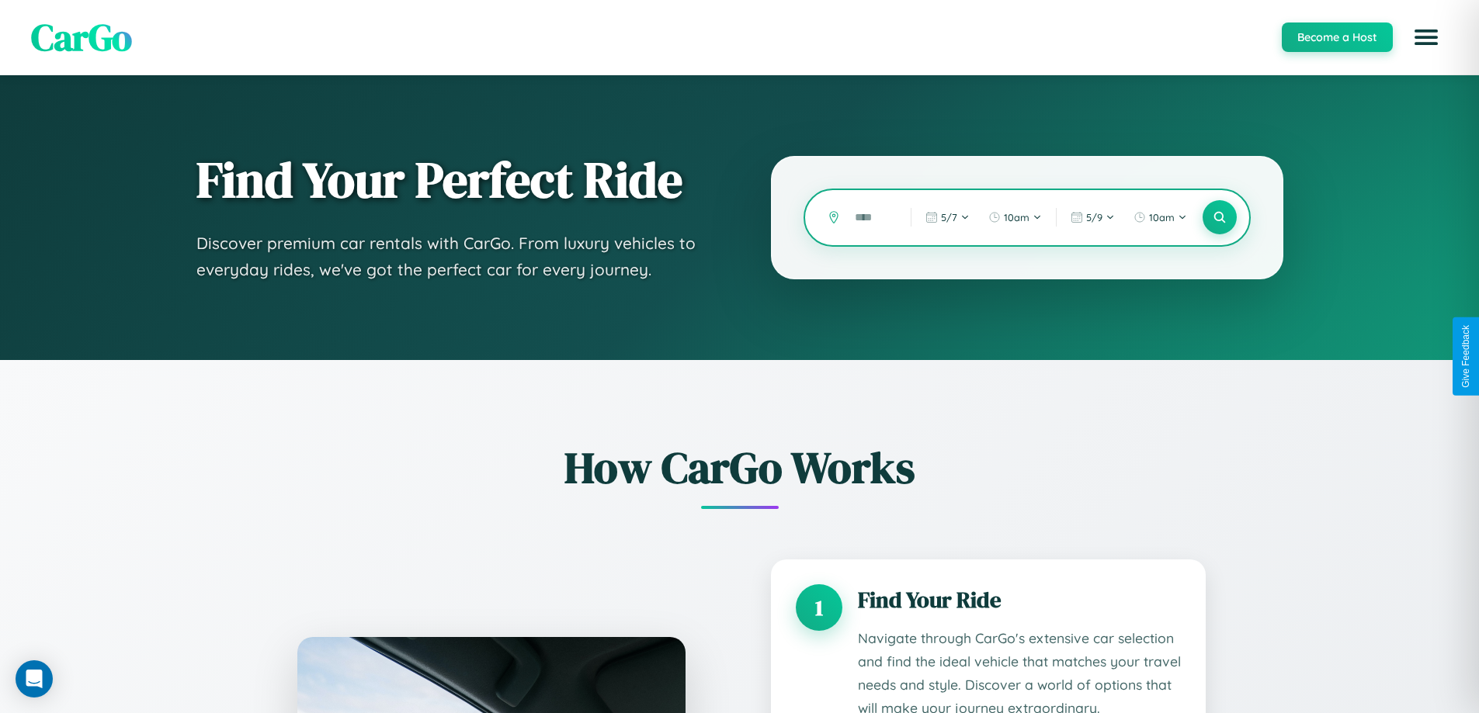
click at [871, 217] on input "text" at bounding box center [871, 217] width 48 height 27
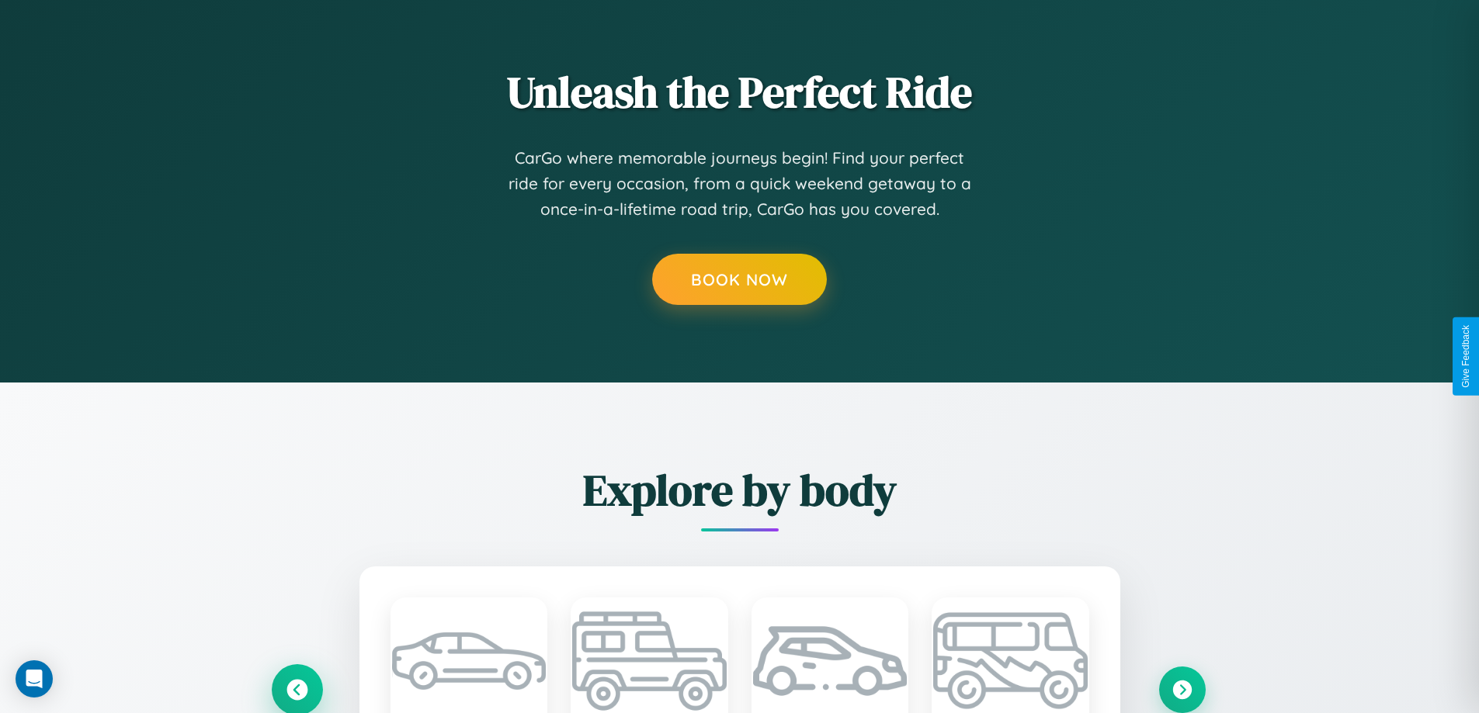
click at [297, 689] on icon at bounding box center [296, 689] width 21 height 21
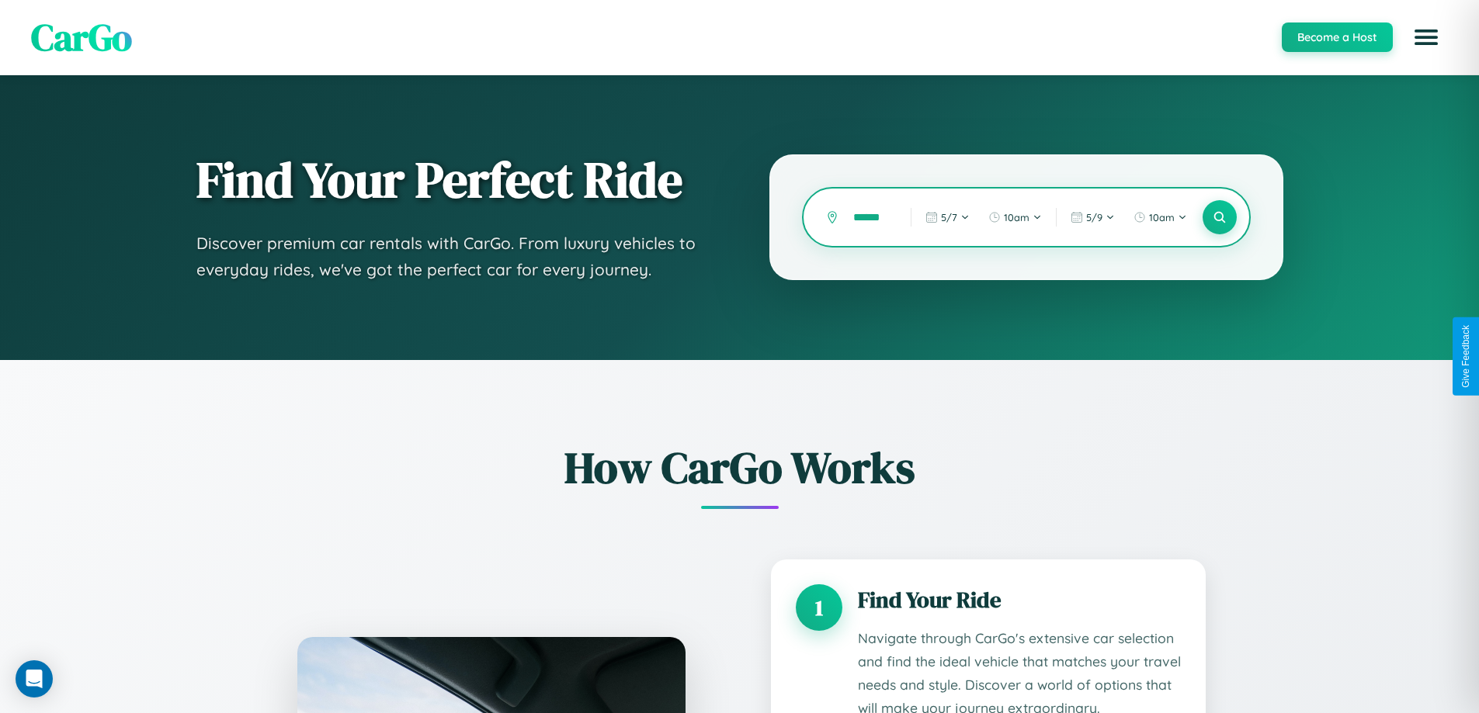
scroll to position [2370, 0]
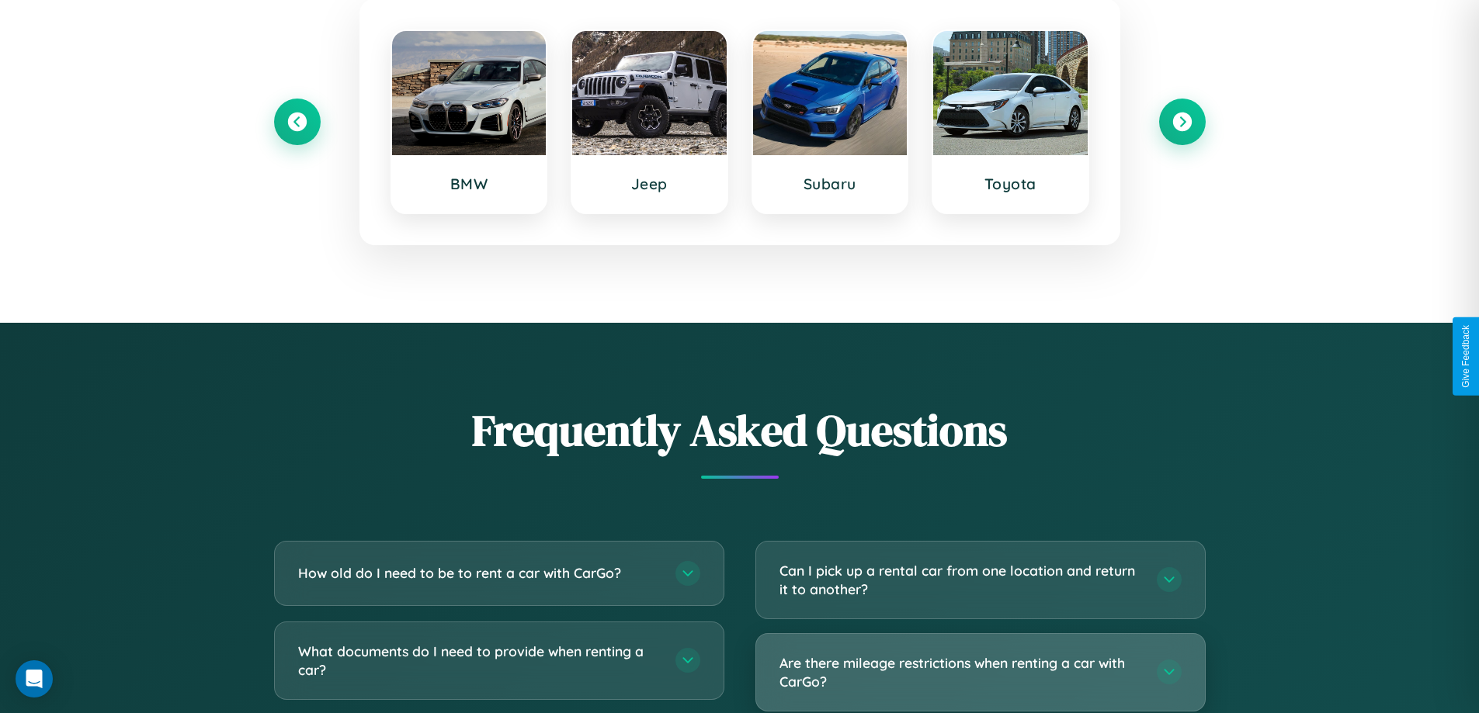
type input "******"
click at [980, 673] on h3 "Are there mileage restrictions when renting a car with CarGo?" at bounding box center [960, 673] width 362 height 38
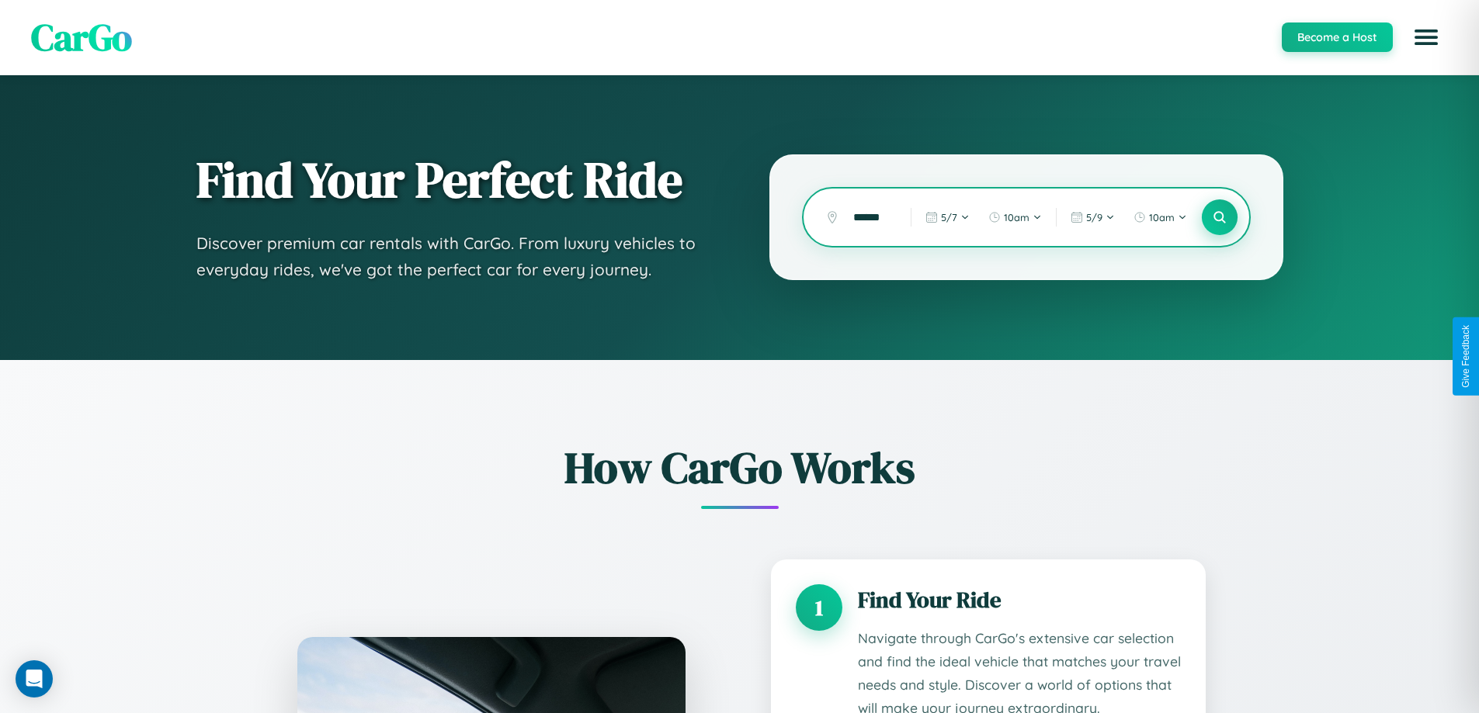
click at [1219, 217] on icon at bounding box center [1219, 217] width 15 height 15
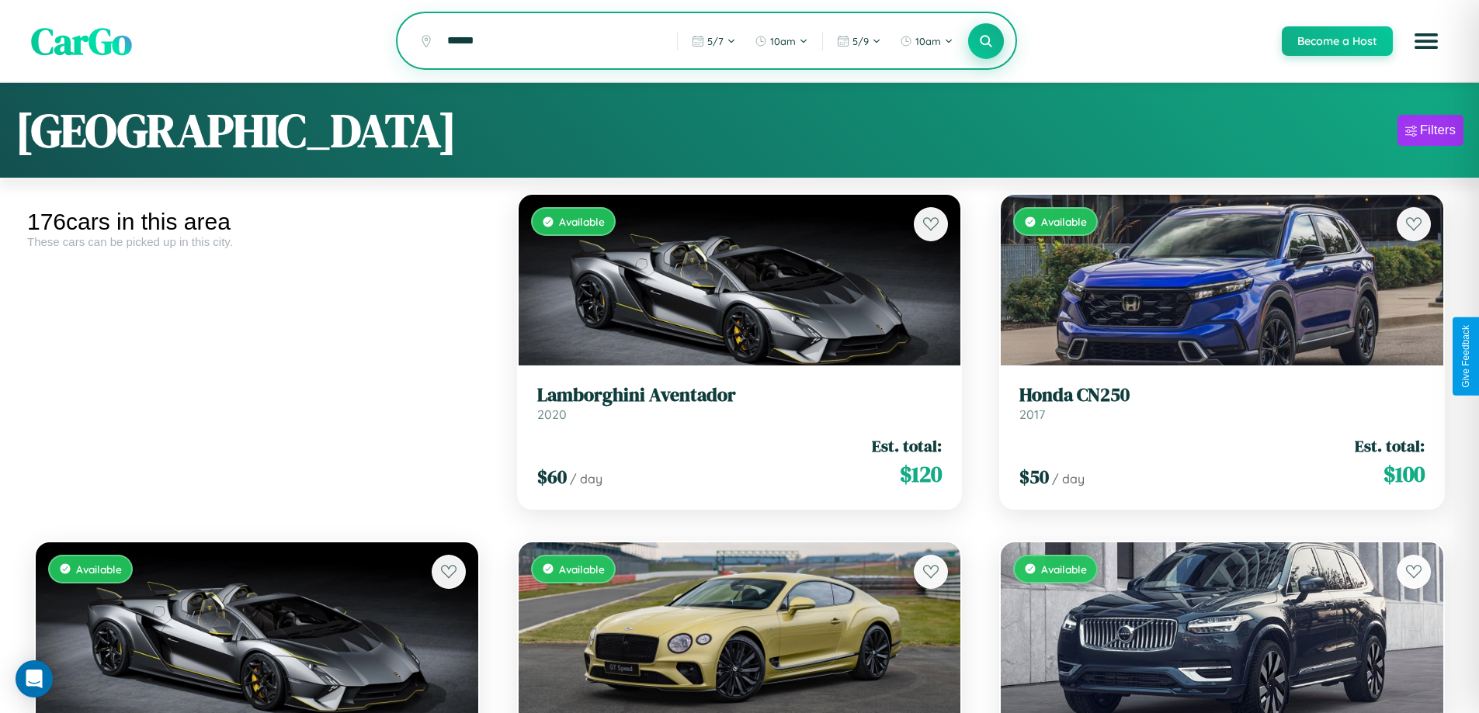
click at [985, 42] on icon at bounding box center [986, 40] width 15 height 15
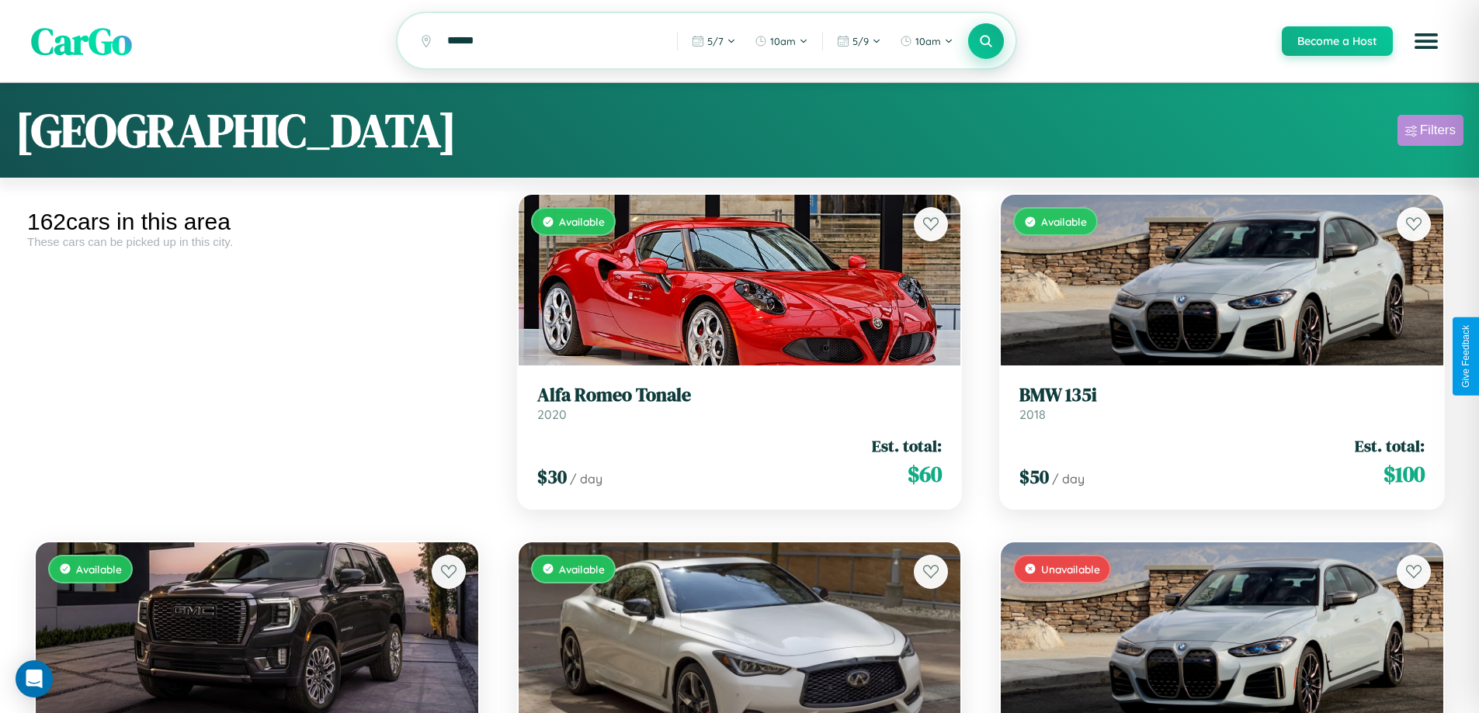
click at [1430, 133] on div "Filters" at bounding box center [1438, 131] width 36 height 16
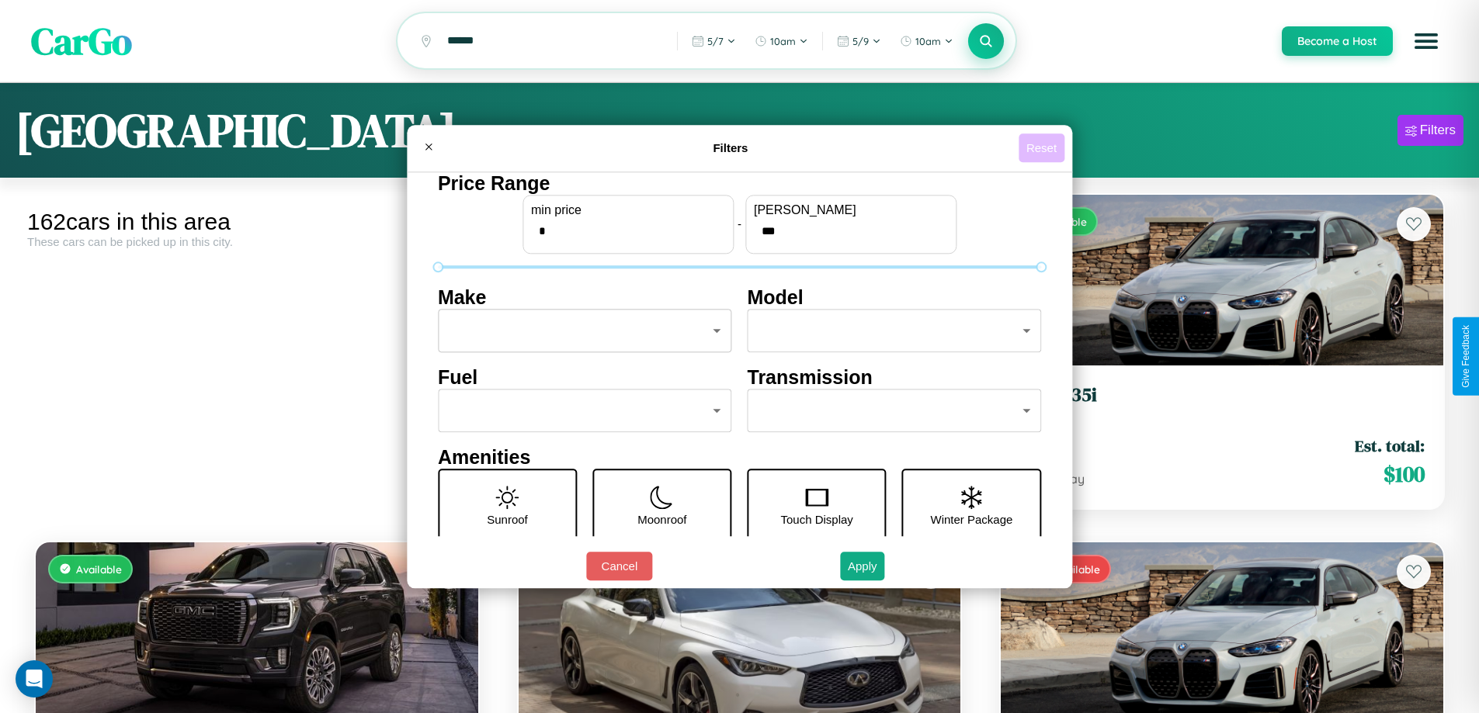
click at [1043, 147] on button "Reset" at bounding box center [1041, 148] width 46 height 29
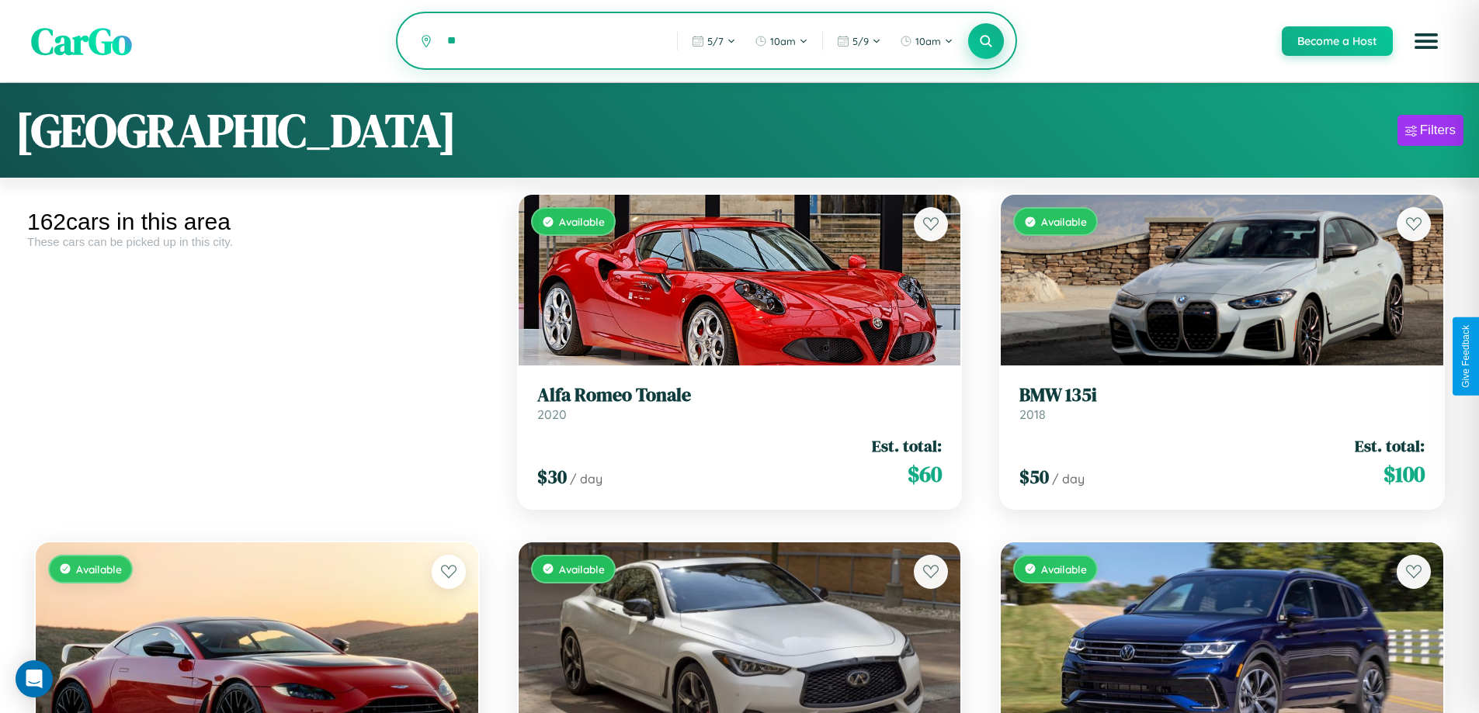
type input "*"
type input "******"
click at [985, 42] on icon at bounding box center [986, 40] width 15 height 15
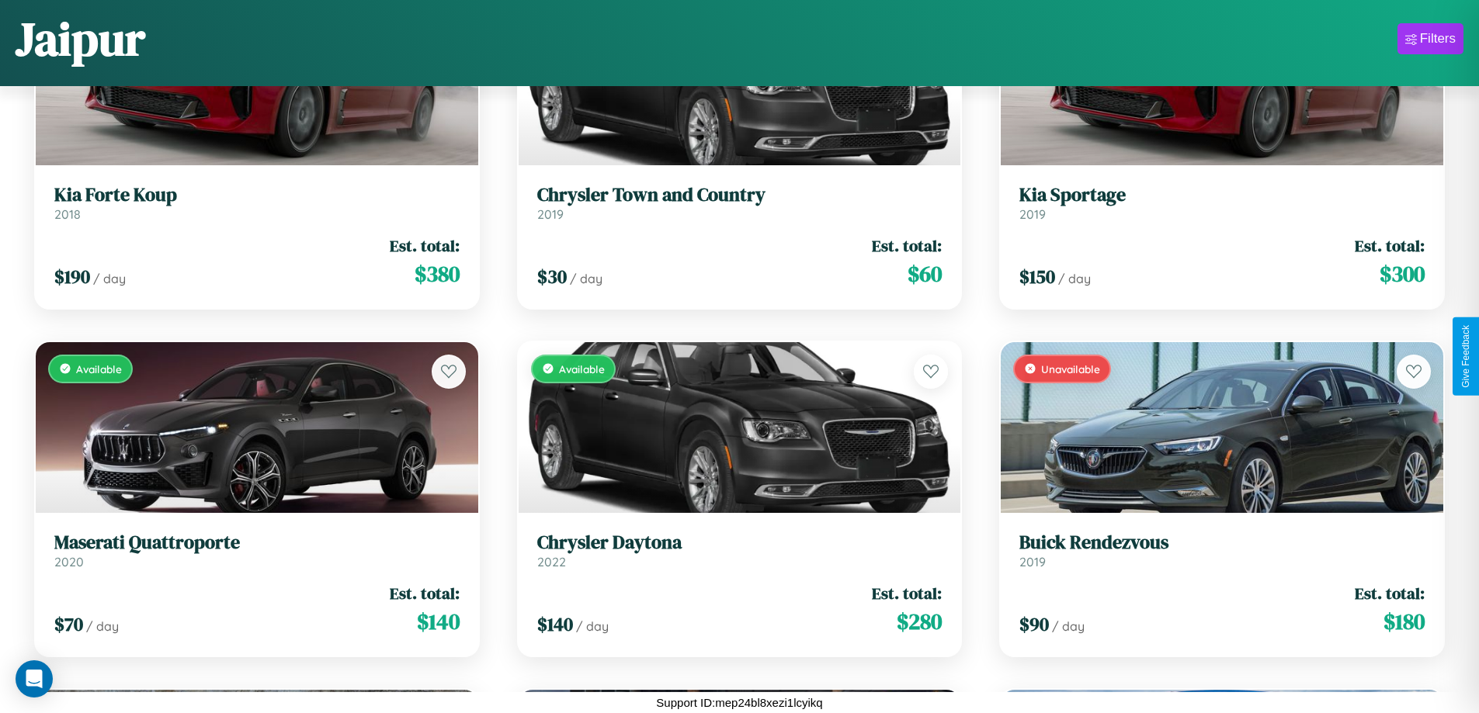
scroll to position [16901, 0]
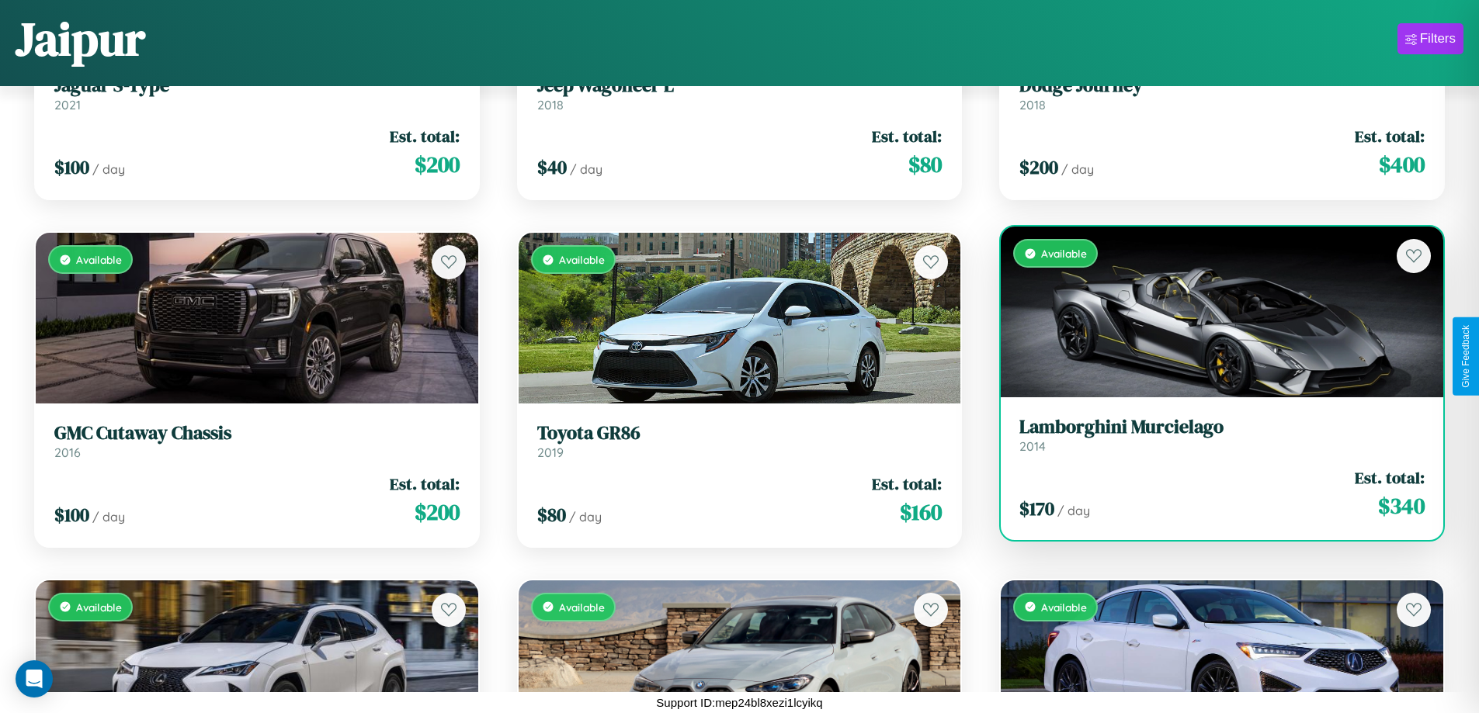
click at [1212, 441] on link "Lamborghini Murcielago 2014" at bounding box center [1221, 435] width 405 height 38
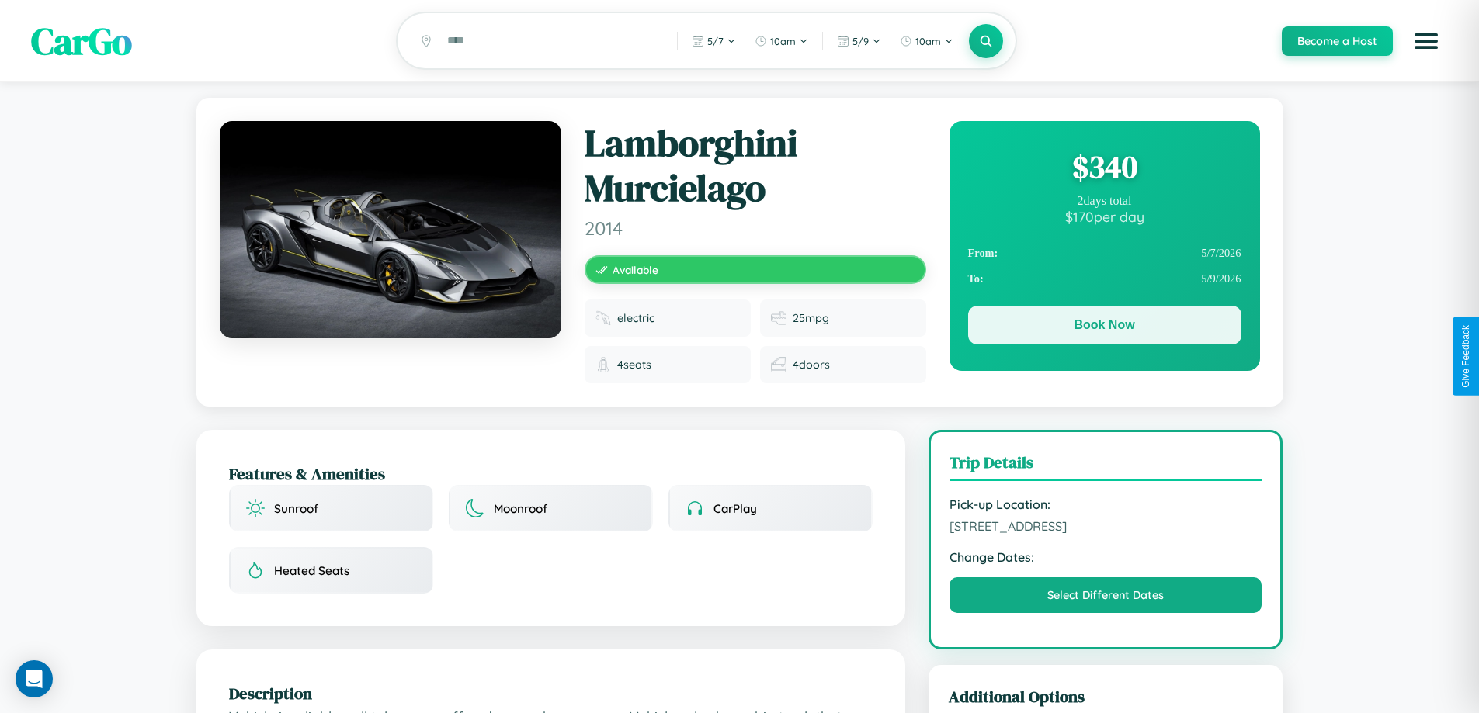
click at [1104, 328] on button "Book Now" at bounding box center [1104, 325] width 273 height 39
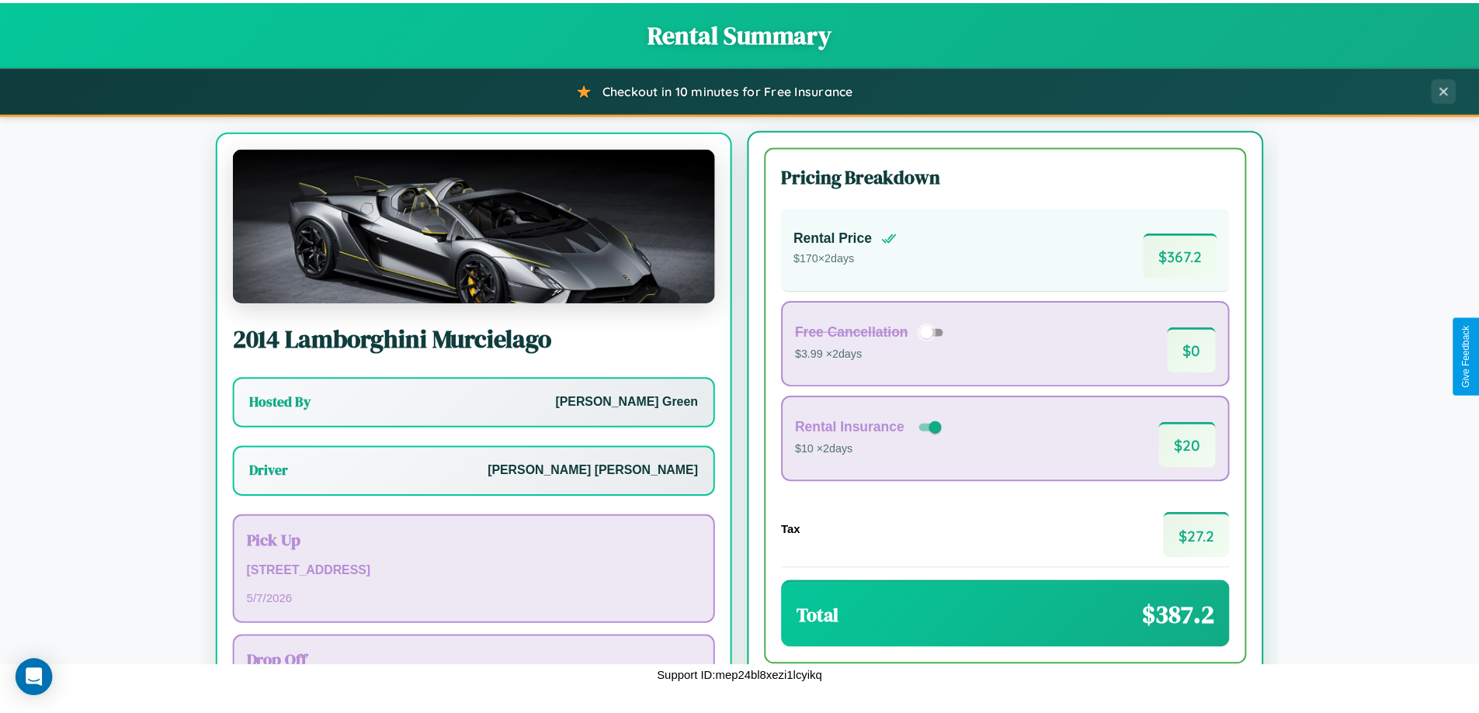
scroll to position [72, 0]
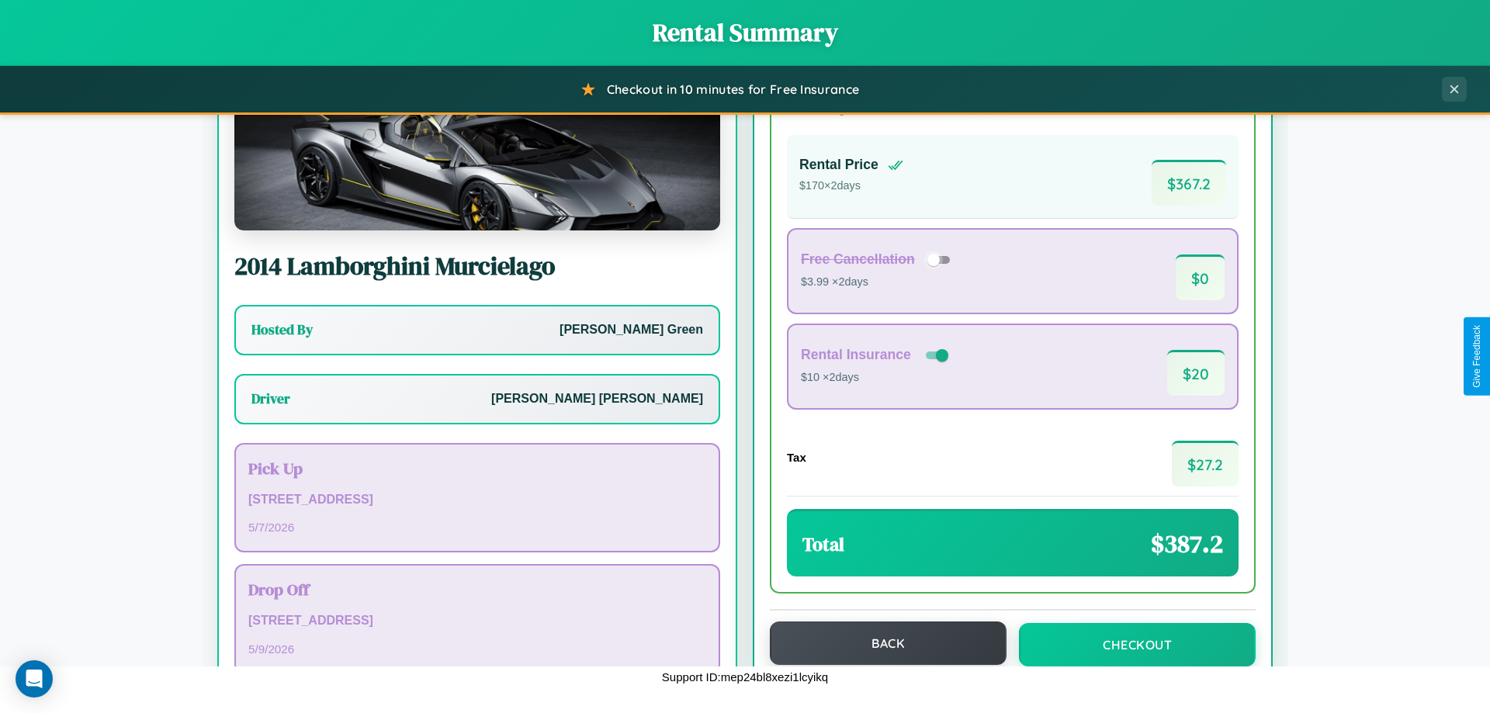
click at [881, 643] on button "Back" at bounding box center [888, 643] width 237 height 43
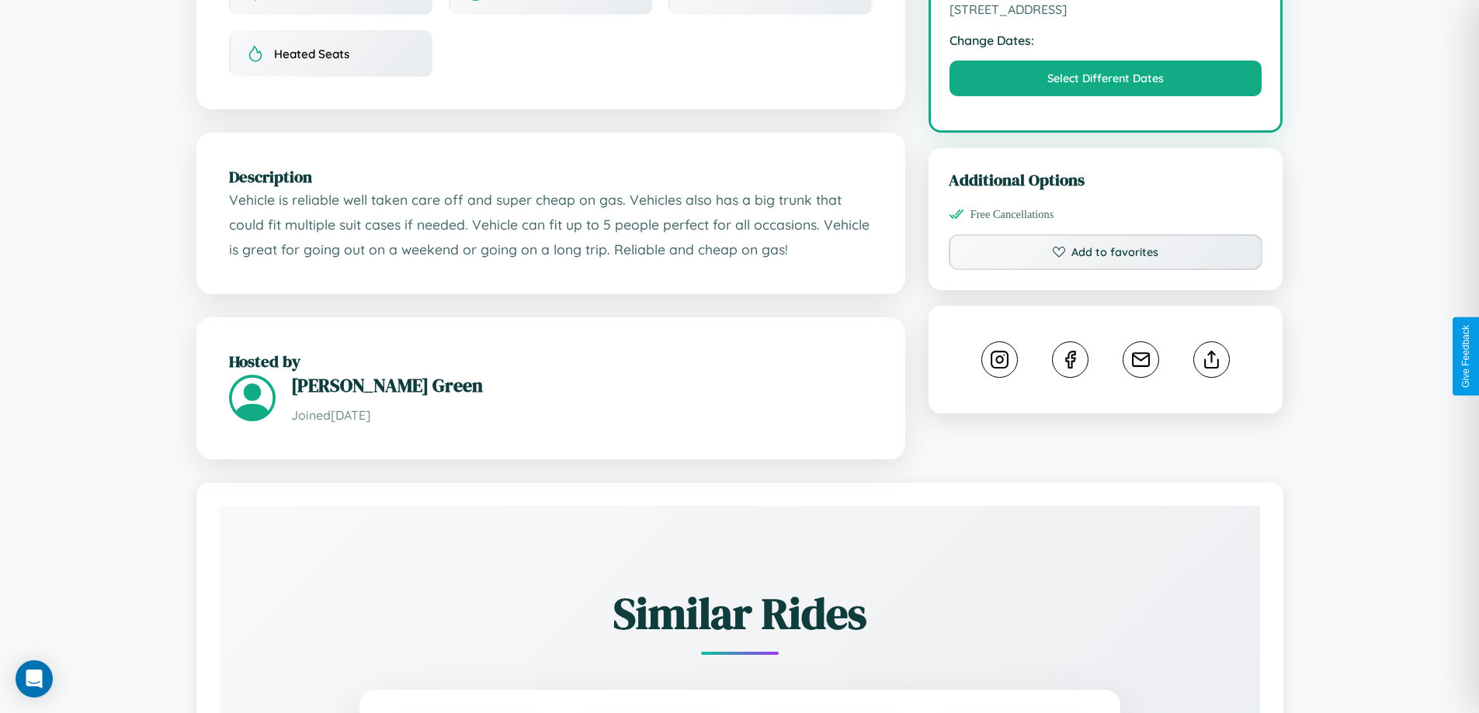
scroll to position [522, 0]
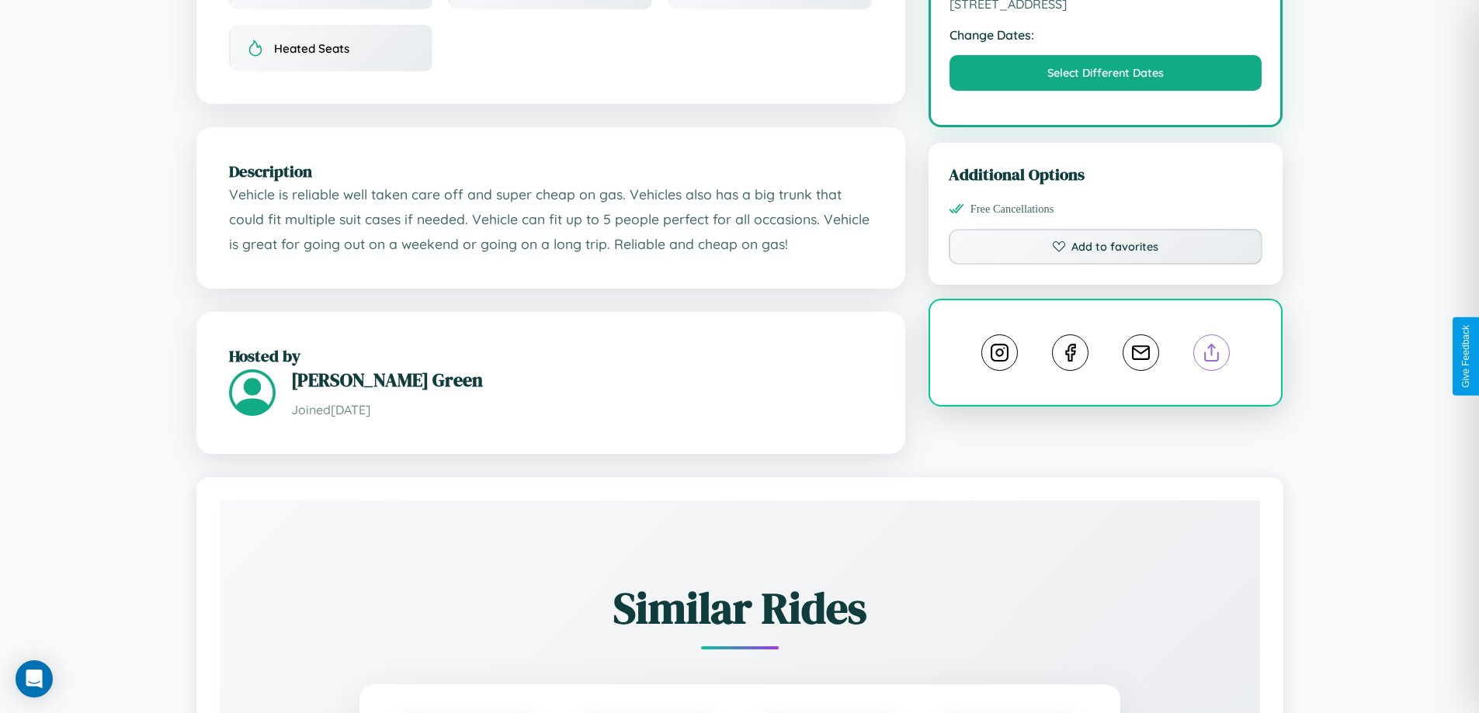
click at [1212, 355] on line at bounding box center [1212, 350] width 0 height 11
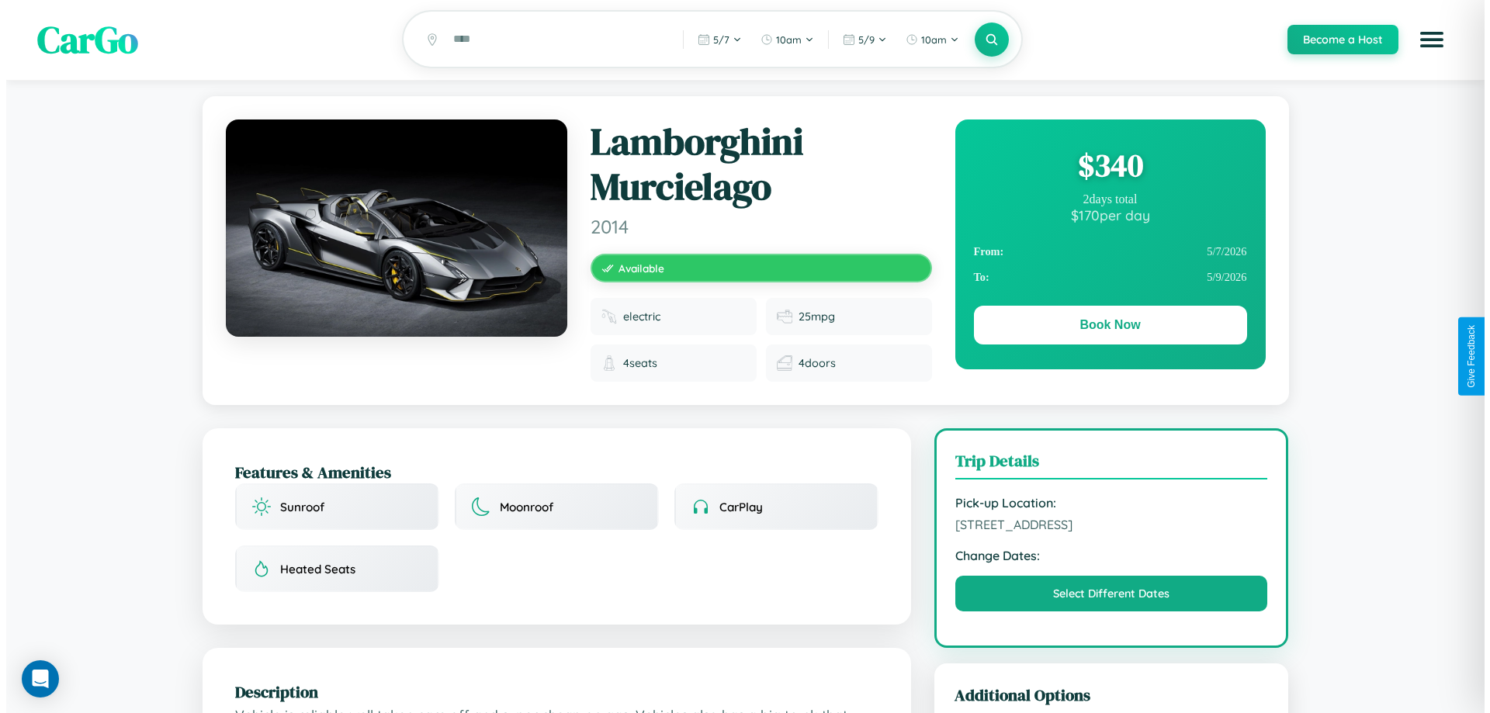
scroll to position [0, 0]
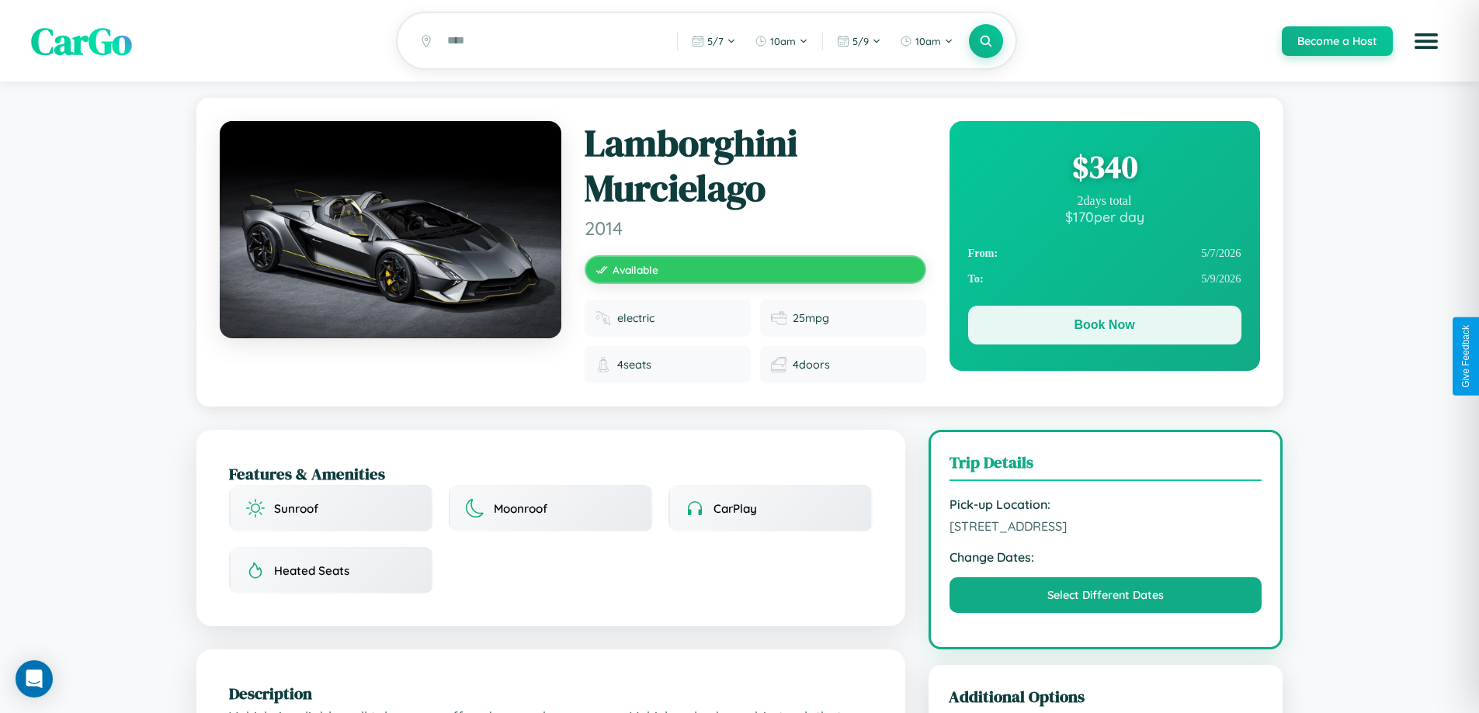
click at [1104, 328] on button "Book Now" at bounding box center [1104, 325] width 273 height 39
